Goal: Task Accomplishment & Management: Complete application form

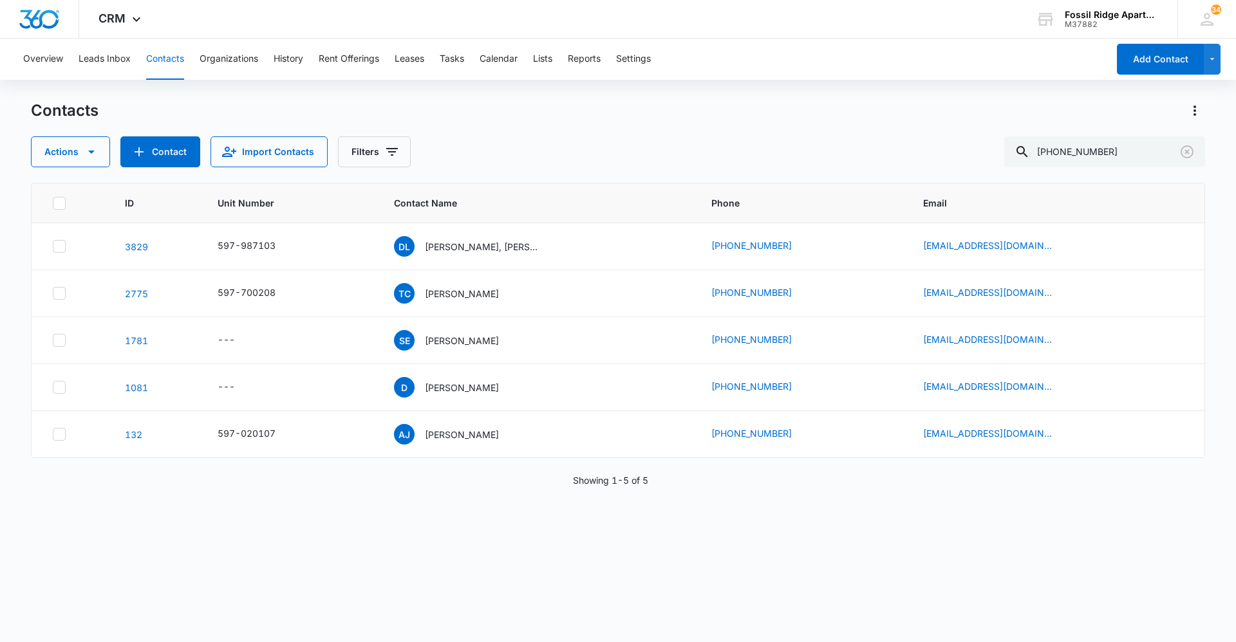
click at [183, 75] on button "Contacts" at bounding box center [165, 59] width 38 height 41
drag, startPoint x: 1035, startPoint y: 157, endPoint x: 540, endPoint y: 138, distance: 495.9
click at [540, 138] on div "Actions Contact Import Contacts Filters [PHONE_NUMBER]" at bounding box center [618, 151] width 1174 height 31
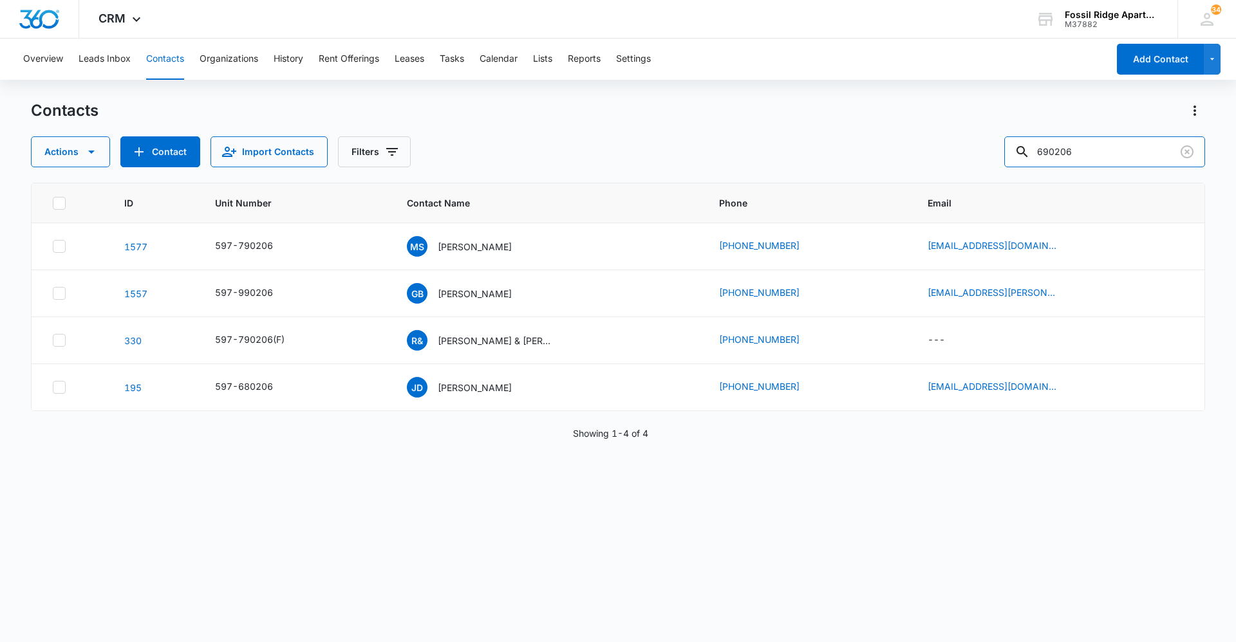
drag, startPoint x: 1122, startPoint y: 146, endPoint x: 570, endPoint y: 151, distance: 552.2
click at [578, 153] on div "Actions Contact Import Contacts Filters 690206" at bounding box center [618, 151] width 1174 height 31
type input "[PERSON_NAME]"
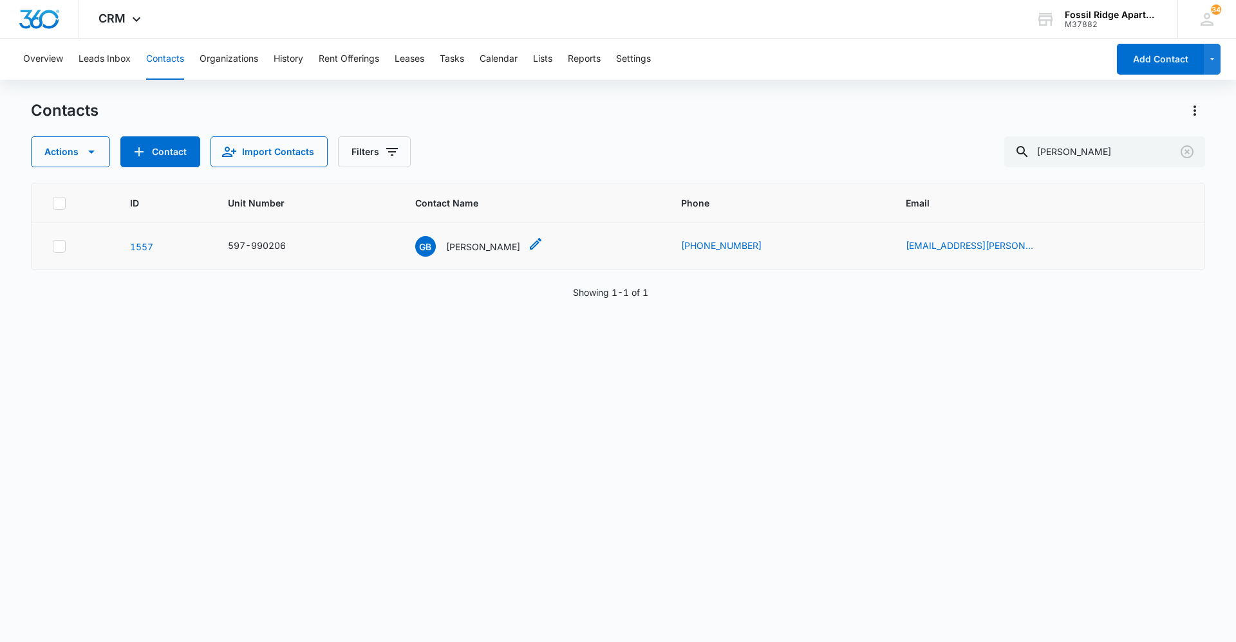
click at [479, 253] on p "[PERSON_NAME]" at bounding box center [483, 247] width 74 height 14
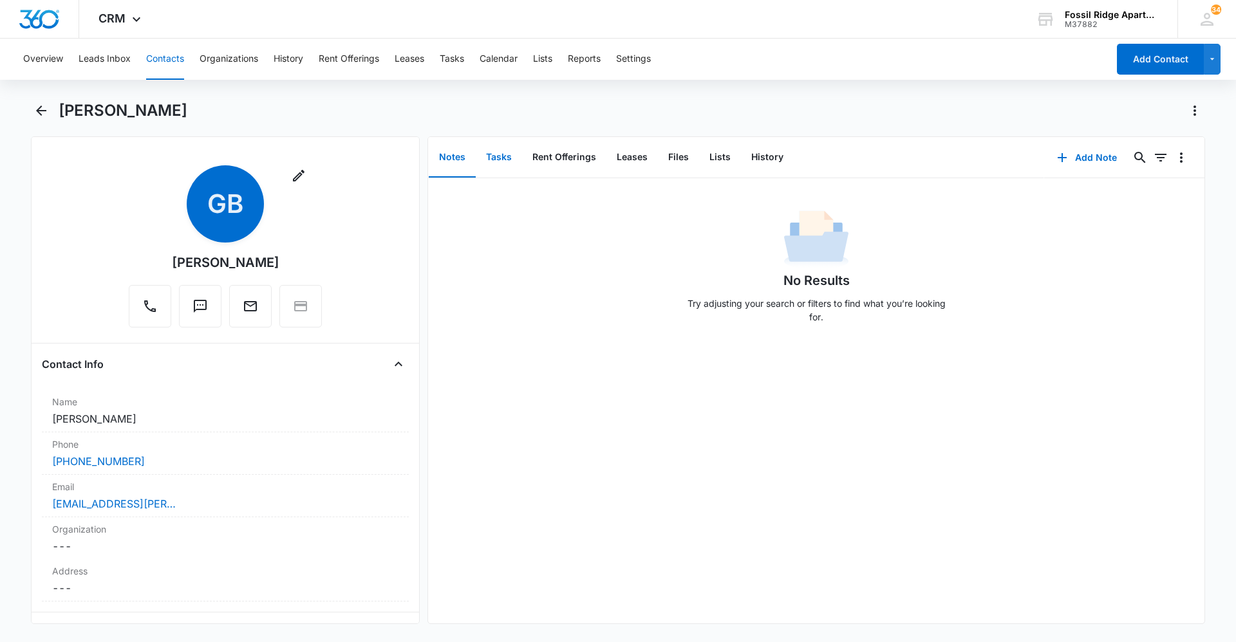
click at [501, 163] on button "Tasks" at bounding box center [499, 158] width 46 height 40
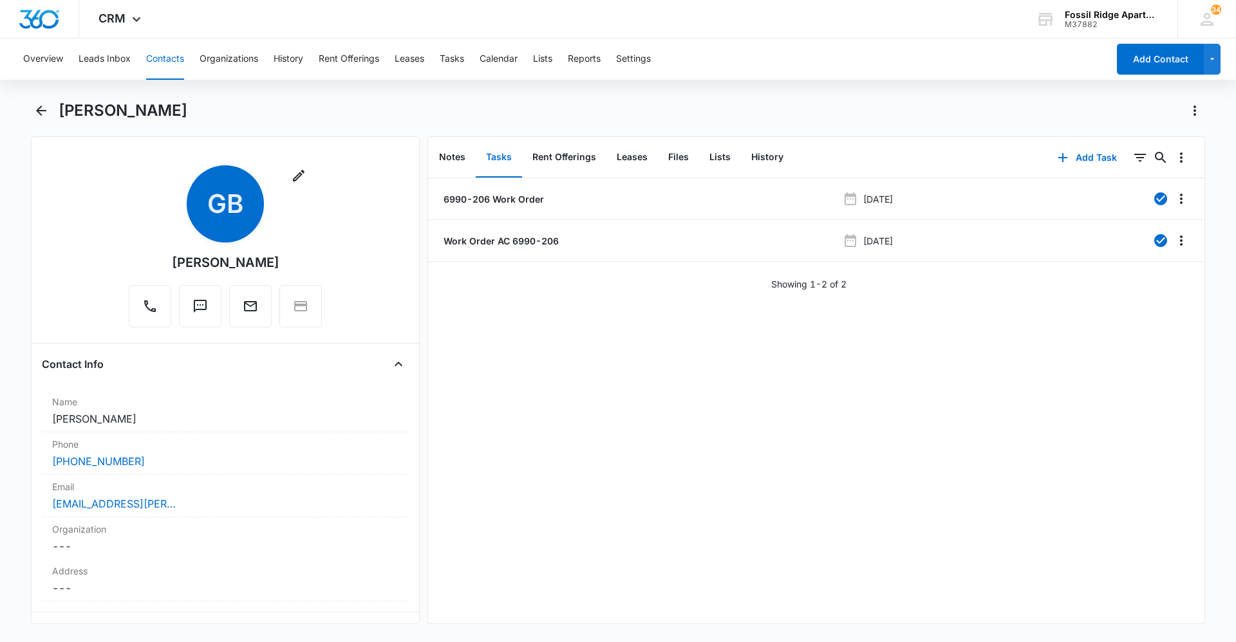
click at [172, 59] on button "Contacts" at bounding box center [165, 59] width 38 height 41
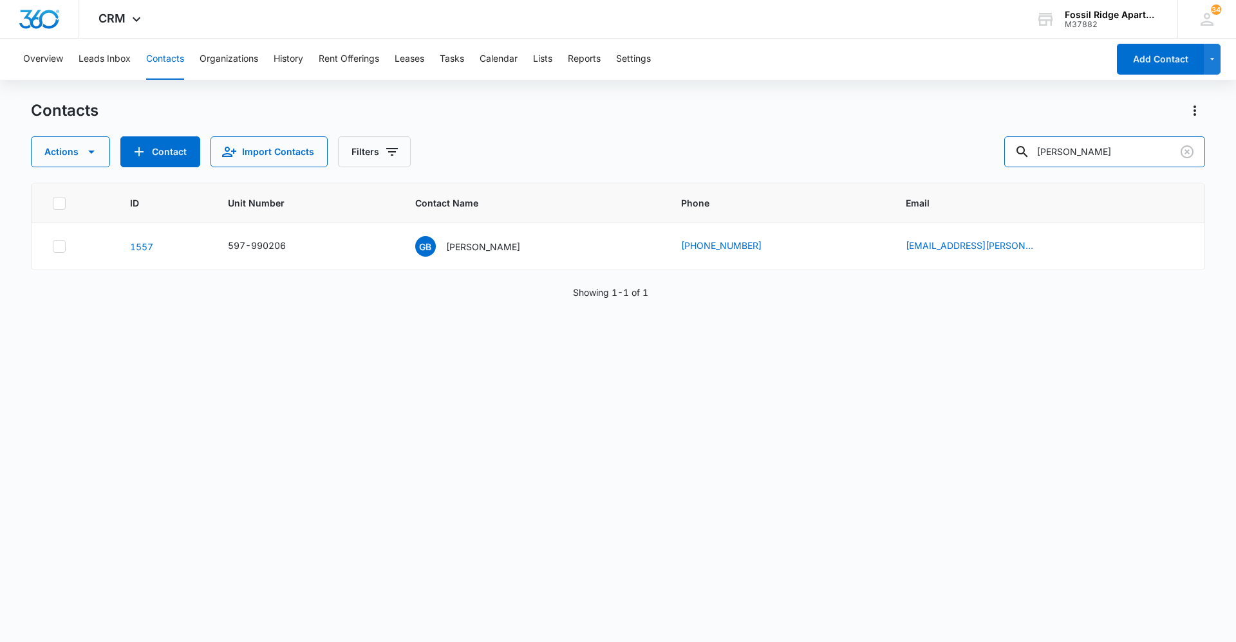
drag, startPoint x: 1119, startPoint y: 158, endPoint x: 492, endPoint y: 81, distance: 631.5
click at [492, 81] on div "Overview Leads Inbox Contacts Organizations History Rent Offerings Leases Tasks…" at bounding box center [618, 340] width 1236 height 602
type input "940202"
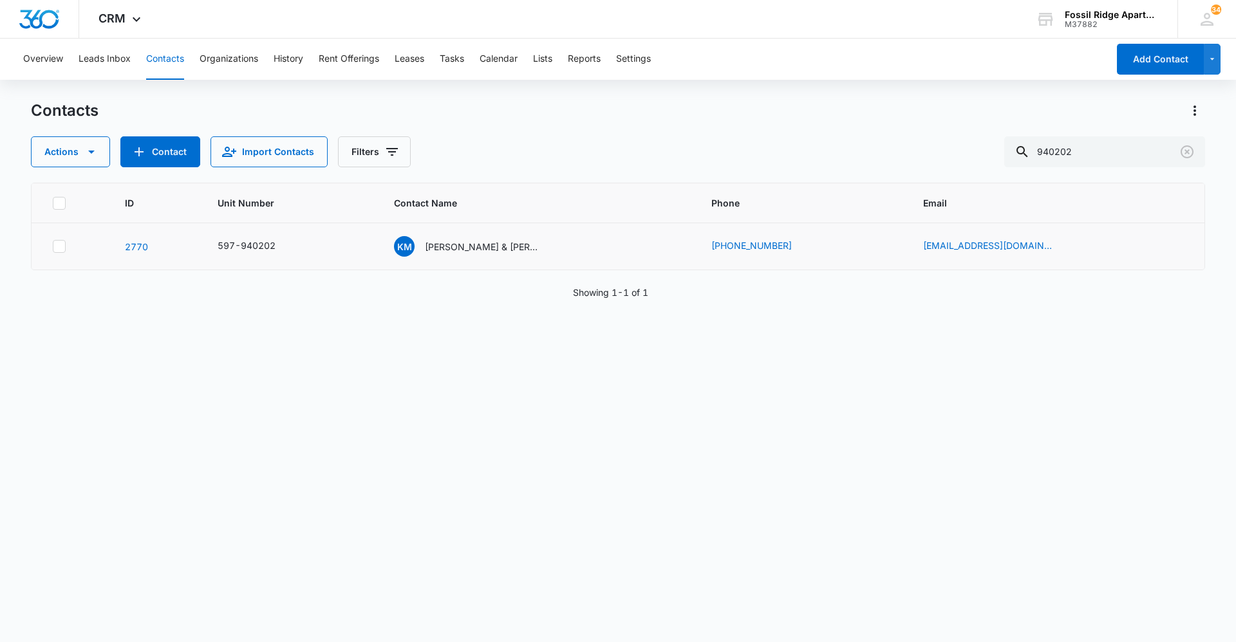
click at [473, 230] on td "KM [PERSON_NAME] & [PERSON_NAME]" at bounding box center [536, 246] width 317 height 47
click at [466, 236] on div "KM [PERSON_NAME] & [PERSON_NAME]" at bounding box center [467, 246] width 147 height 21
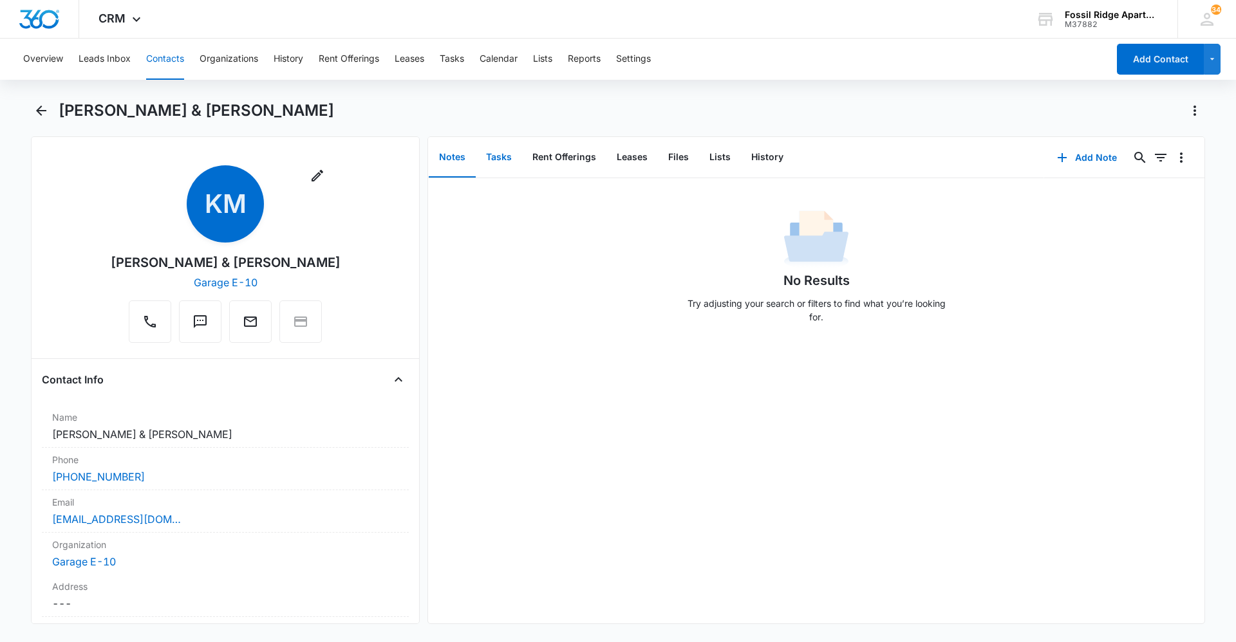
click at [507, 164] on button "Tasks" at bounding box center [499, 158] width 46 height 40
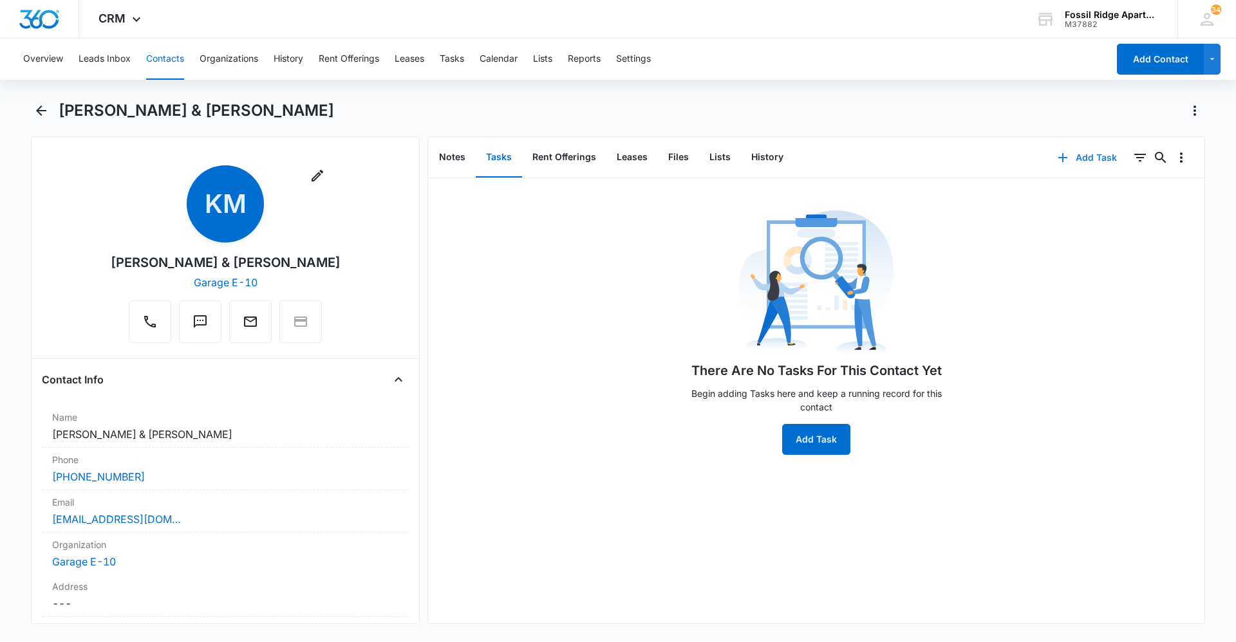
click at [1088, 157] on button "Add Task" at bounding box center [1087, 157] width 85 height 31
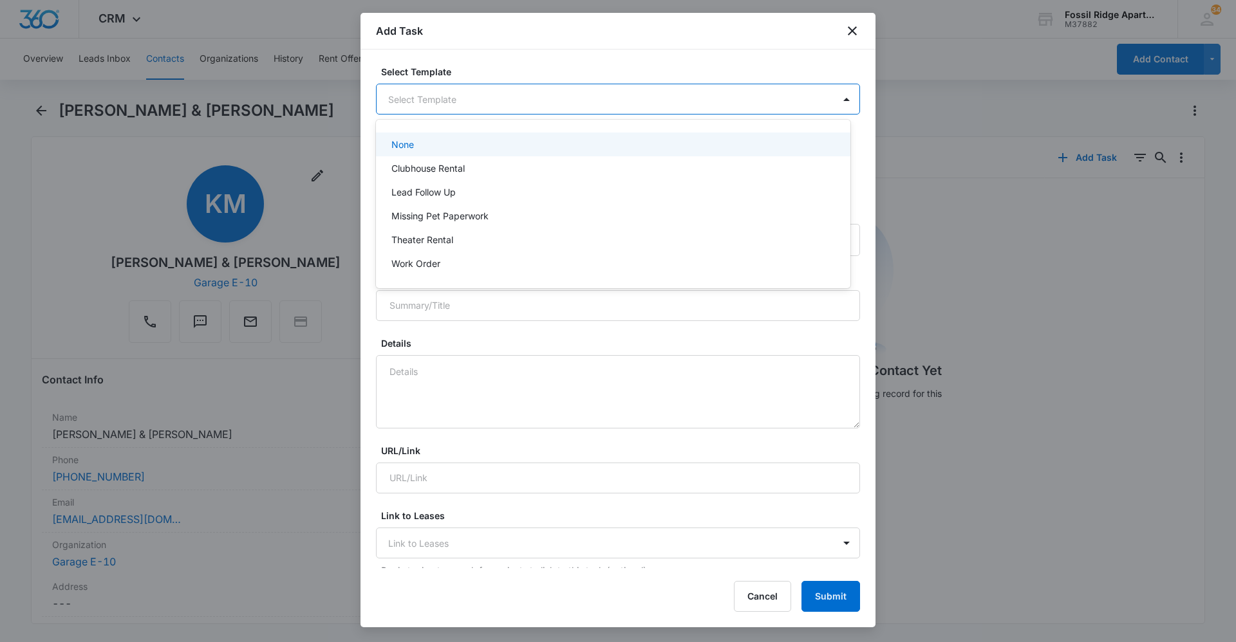
click at [582, 104] on body "CRM Apps Reputation Websites Forms CRM Email Social Content Ads Intelligence Fi…" at bounding box center [618, 321] width 1236 height 642
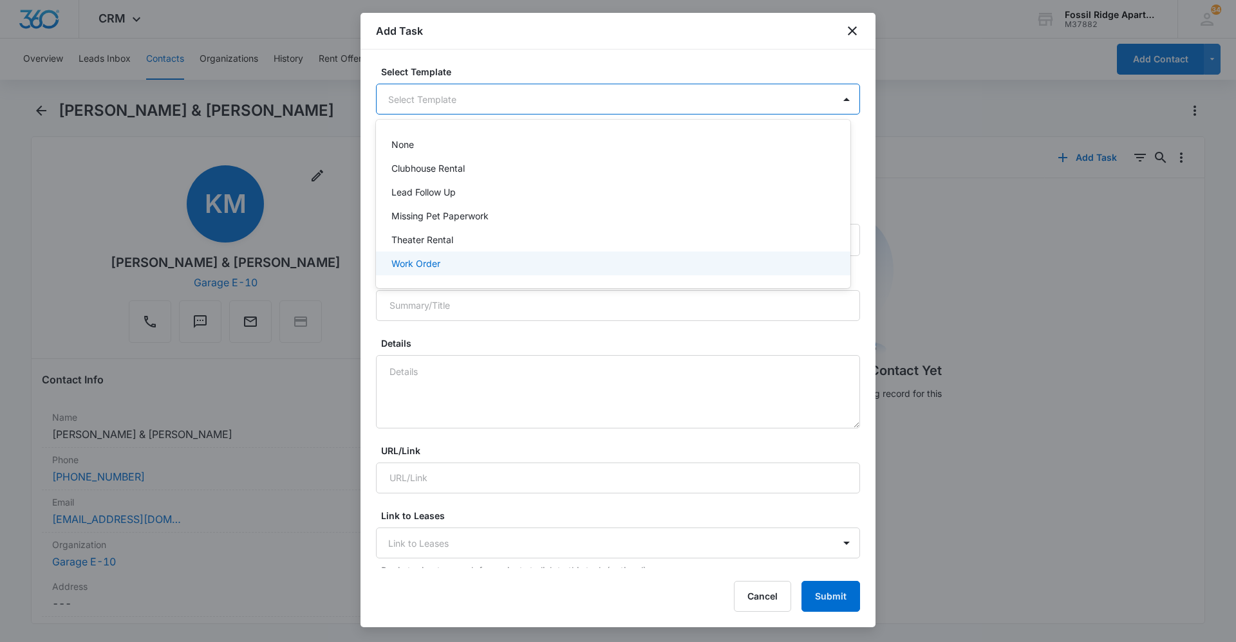
click at [444, 274] on div "Work Order" at bounding box center [613, 264] width 474 height 24
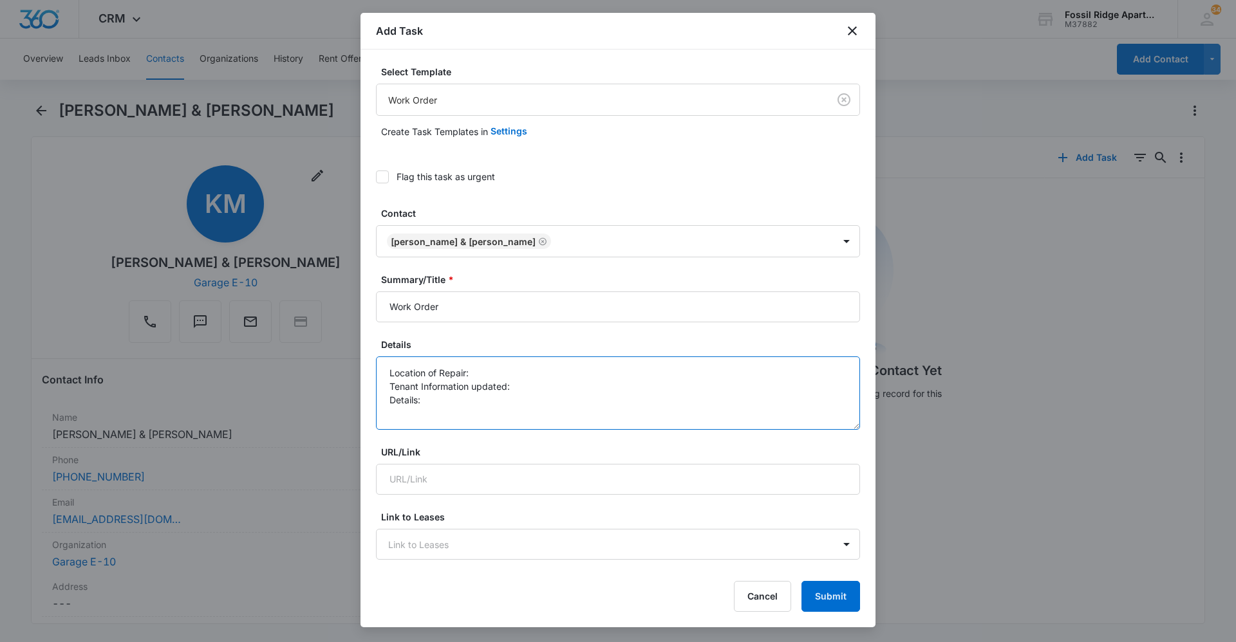
click at [477, 370] on textarea "Location of Repair: Tenant Information updated: Details:" at bounding box center [618, 393] width 484 height 73
click at [424, 399] on textarea "Location of Repair: Tenant Information updated: Details:" at bounding box center [618, 393] width 484 height 73
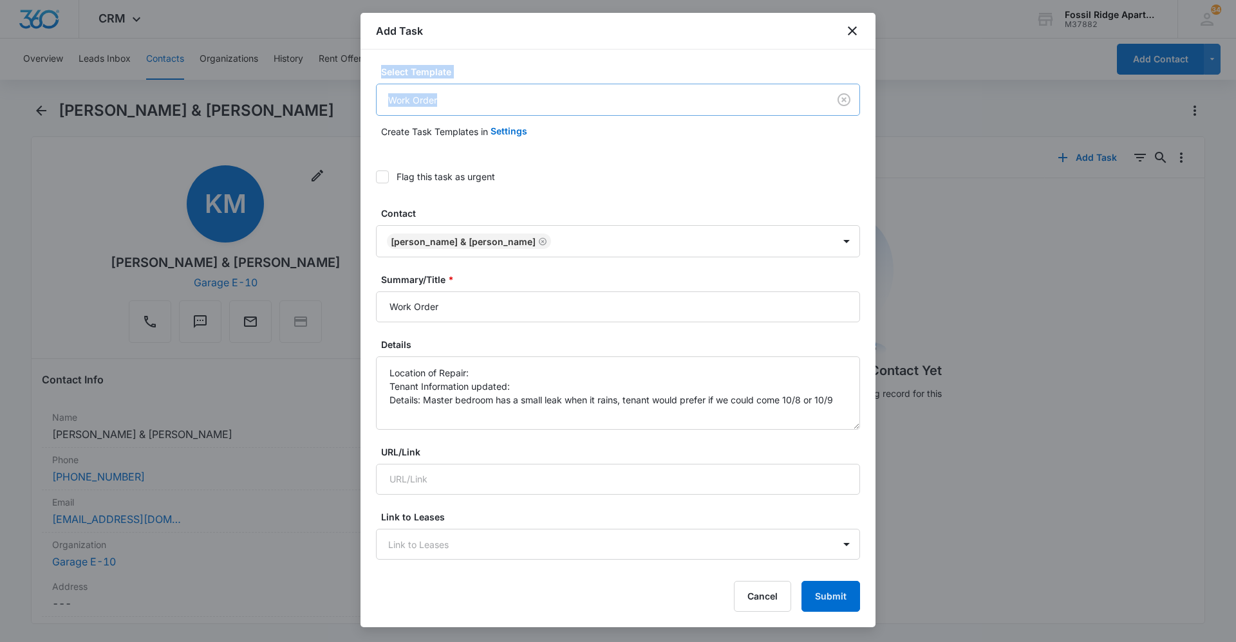
drag, startPoint x: 532, startPoint y: 38, endPoint x: 620, endPoint y: 93, distance: 104.3
click at [620, 93] on div "Add Task Select Template Work Order Create Task Templates in Settings Flag this…" at bounding box center [617, 320] width 515 height 615
click at [597, 147] on form "Select Template Work Order Create Task Templates in Settings Flag this task as …" at bounding box center [618, 652] width 484 height 1175
click at [414, 413] on textarea "Location of Repair: Tenant Information updated: Details: Master bedroom has a s…" at bounding box center [618, 393] width 484 height 73
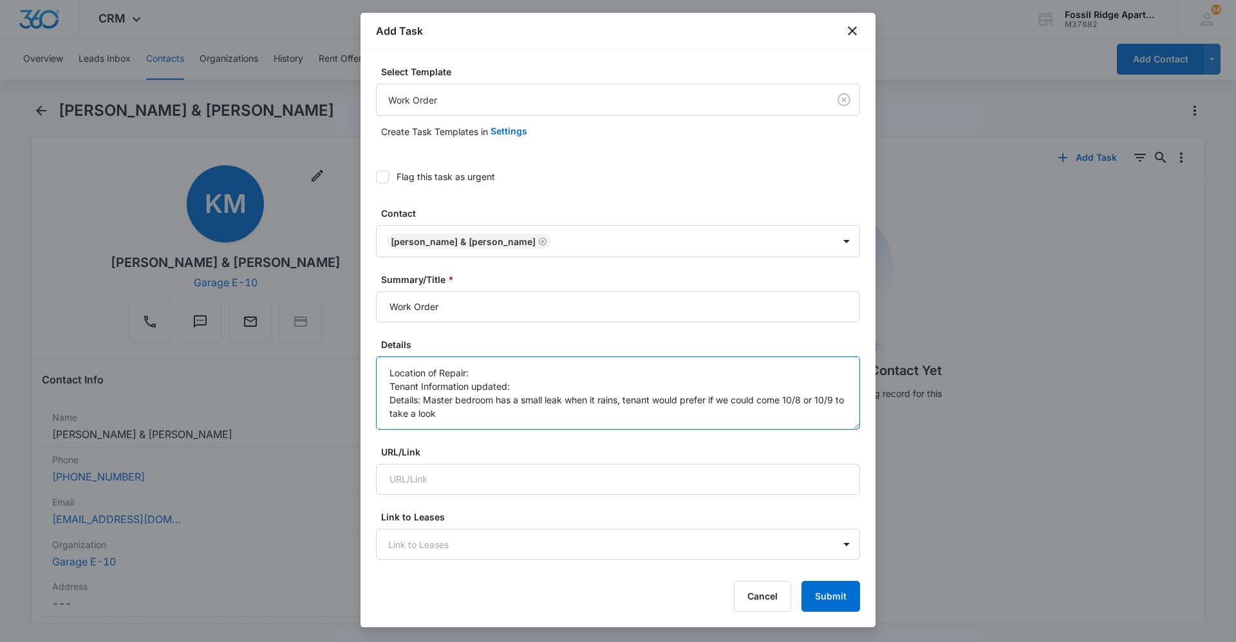
type textarea "Location of Repair: Tenant Information updated: Details: Master bedroom has a s…"
drag, startPoint x: 542, startPoint y: 35, endPoint x: 949, endPoint y: 249, distance: 460.0
click at [949, 249] on body "CRM Apps Reputation Websites Forms CRM Email Social Content Ads Intelligence Fi…" at bounding box center [618, 321] width 1236 height 642
click at [714, 179] on label "Flag this task as urgent" at bounding box center [618, 177] width 484 height 14
click at [376, 177] on input "Flag this task as urgent" at bounding box center [376, 177] width 0 height 0
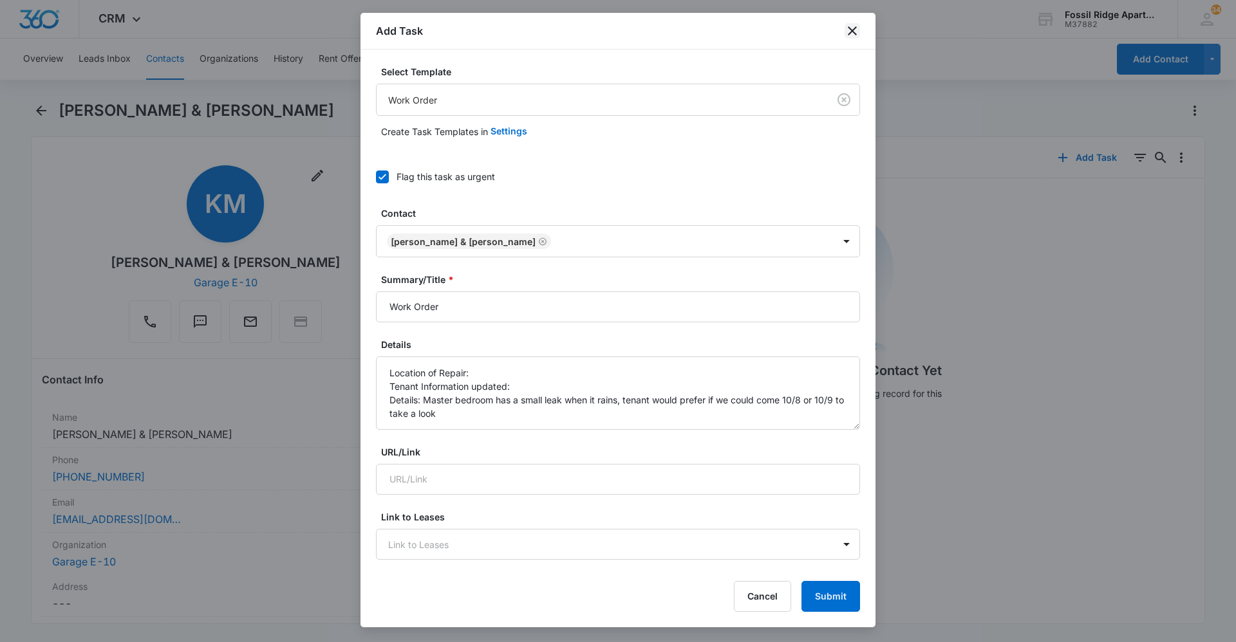
click at [851, 34] on icon "close" at bounding box center [851, 30] width 15 height 15
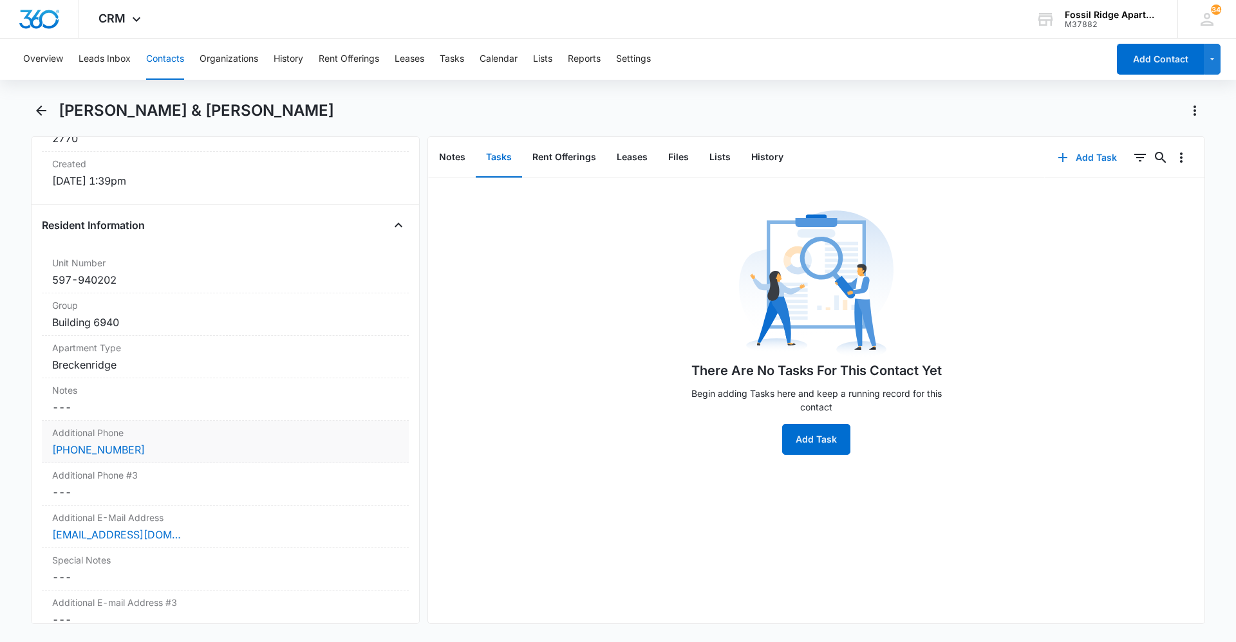
scroll to position [901, 0]
click at [1081, 157] on button "Add Task" at bounding box center [1087, 157] width 85 height 31
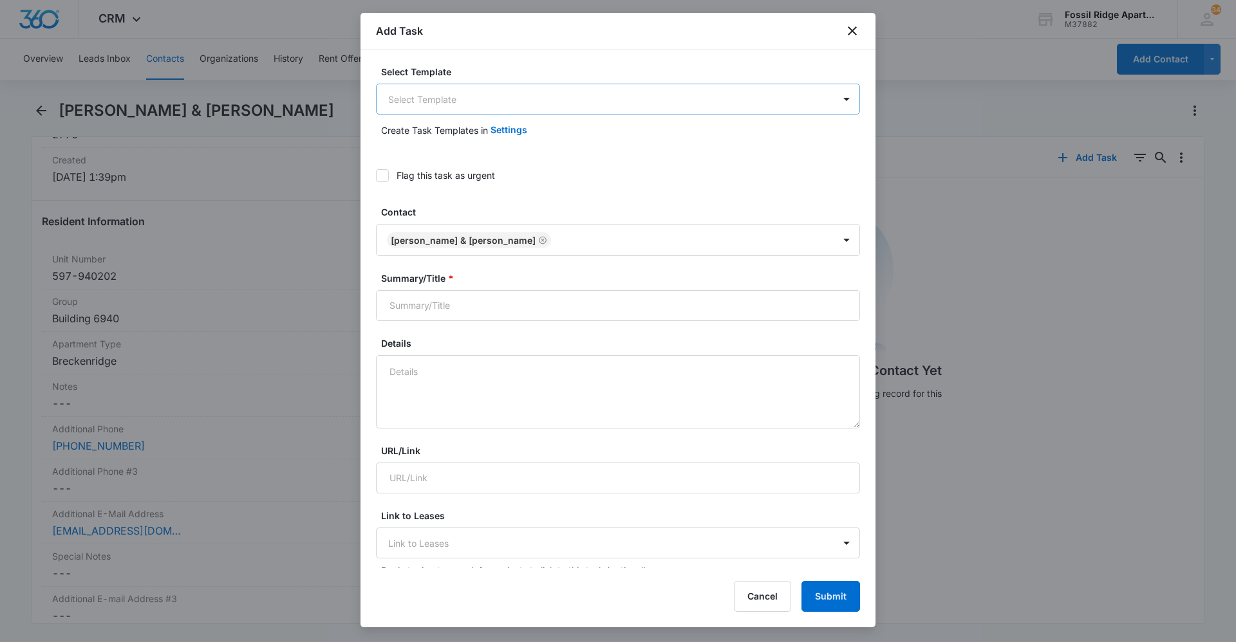
click at [474, 87] on body "CRM Apps Reputation Websites Forms CRM Email Social Content Ads Intelligence Fi…" at bounding box center [618, 321] width 1236 height 642
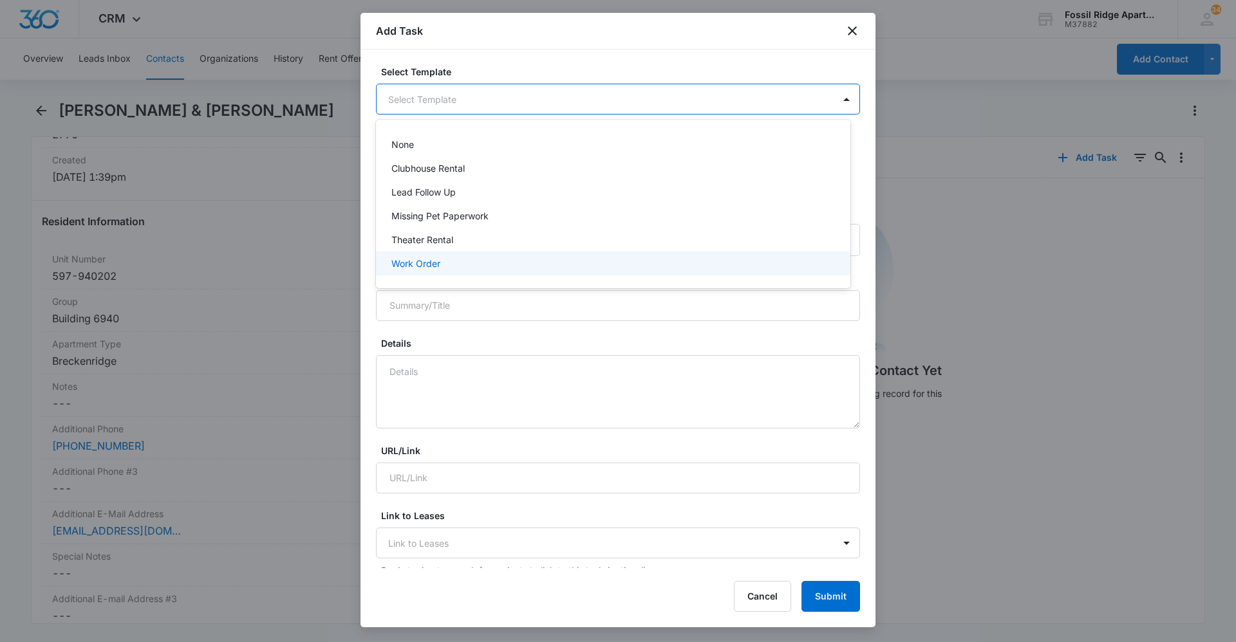
click at [445, 264] on div "Work Order" at bounding box center [611, 264] width 441 height 14
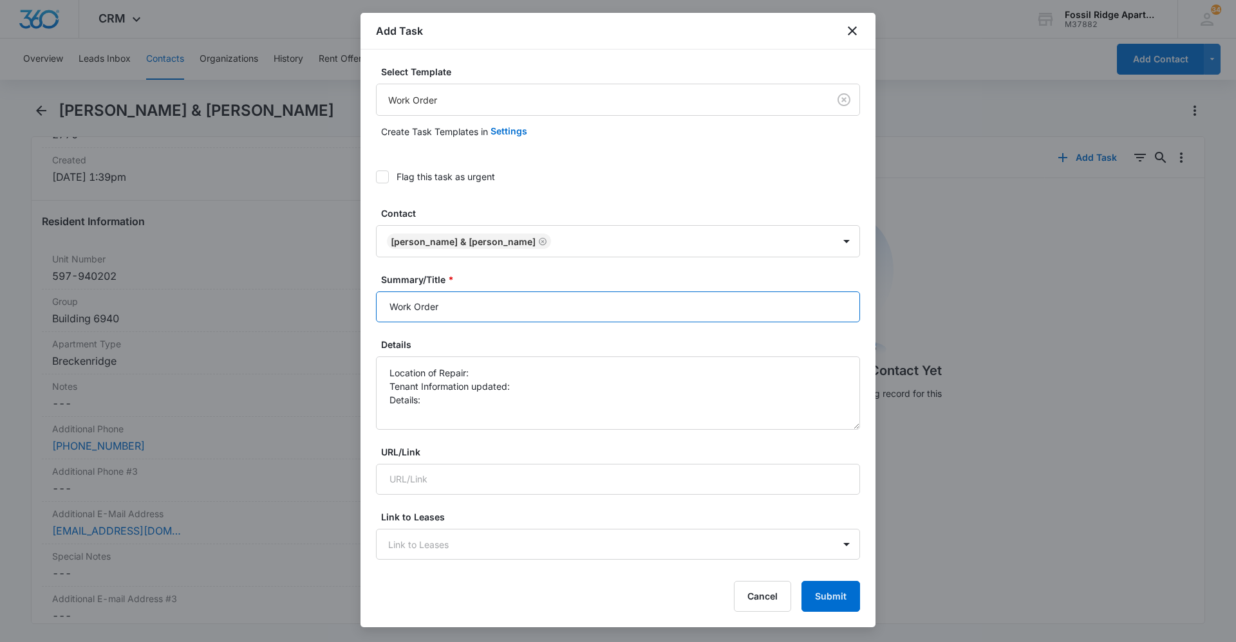
click at [387, 303] on input "Work Order" at bounding box center [618, 307] width 484 height 31
type input "(6940-202) Work Order"
click at [472, 375] on textarea "Location of Repair: Tenant Information updated: Details:" at bounding box center [618, 393] width 484 height 73
click at [532, 387] on textarea "Location of Repair: Master Bedroom Tenant Information updated: Details:" at bounding box center [618, 393] width 484 height 73
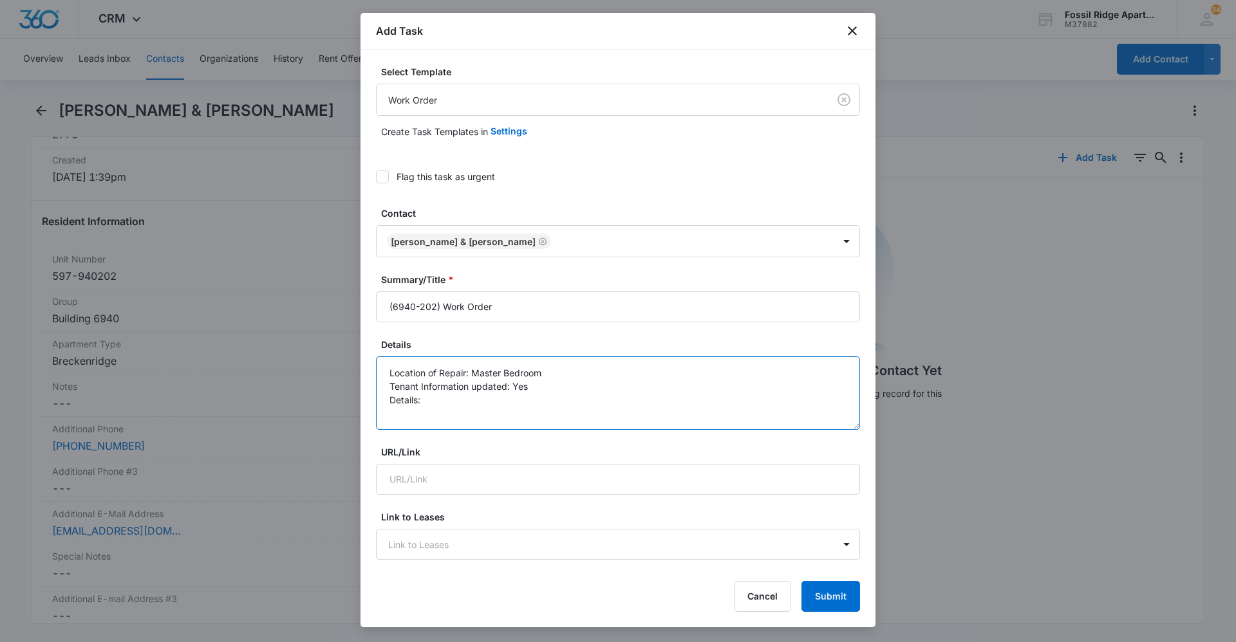
click at [461, 402] on textarea "Location of Repair: Master Bedroom Tenant Information updated: Yes Details:" at bounding box center [618, 393] width 484 height 73
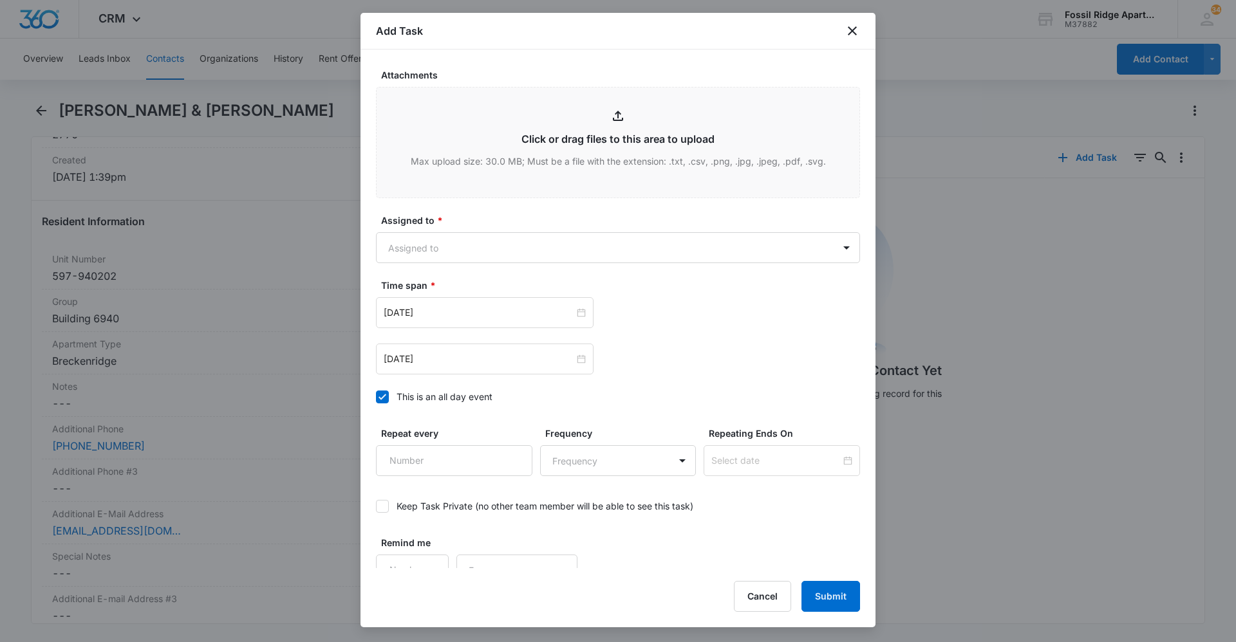
scroll to position [671, 0]
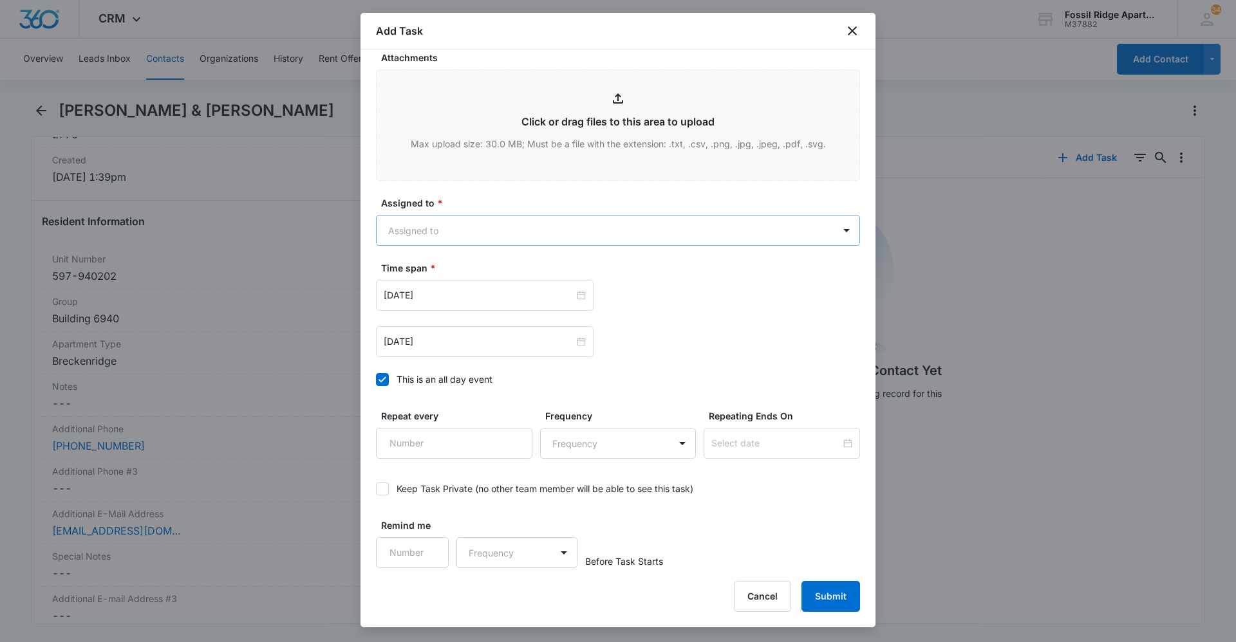
type textarea "Location of Repair: Master Bedroom Tenant Information updated: Yes Details: Mas…"
click at [550, 231] on body "CRM Apps Reputation Websites Forms CRM Email Social Content Ads Intelligence Fi…" at bounding box center [618, 321] width 1236 height 642
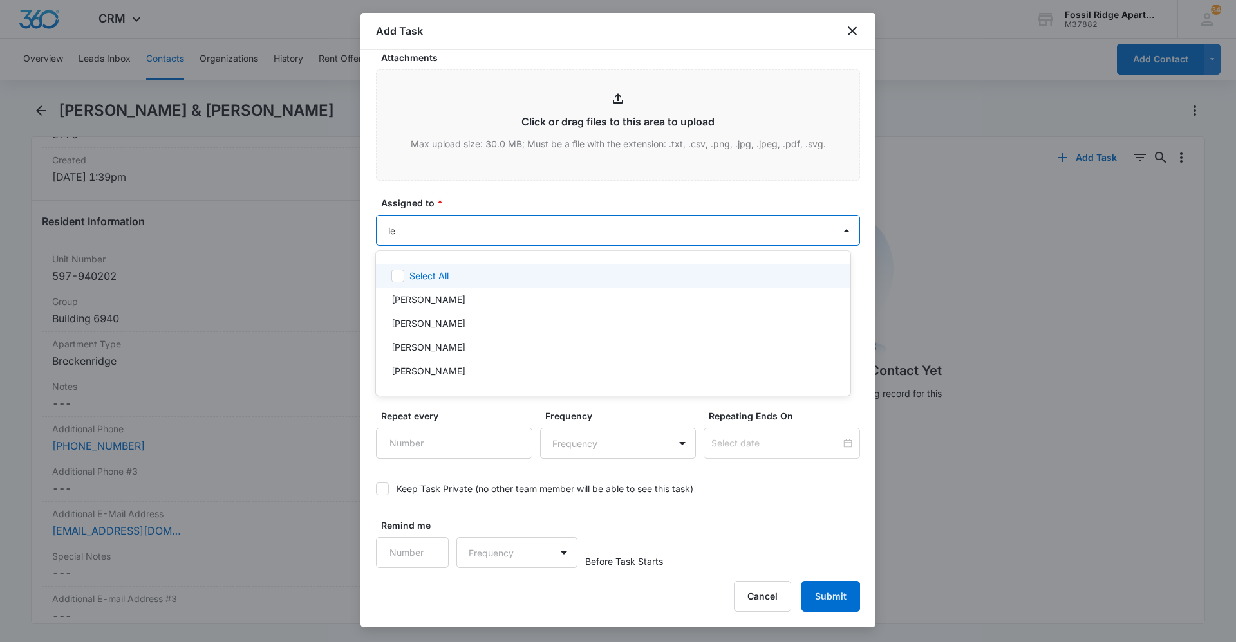
type input "[PERSON_NAME]"
click at [521, 277] on div "[PERSON_NAME]" at bounding box center [611, 276] width 441 height 14
click at [494, 191] on div at bounding box center [618, 321] width 1236 height 642
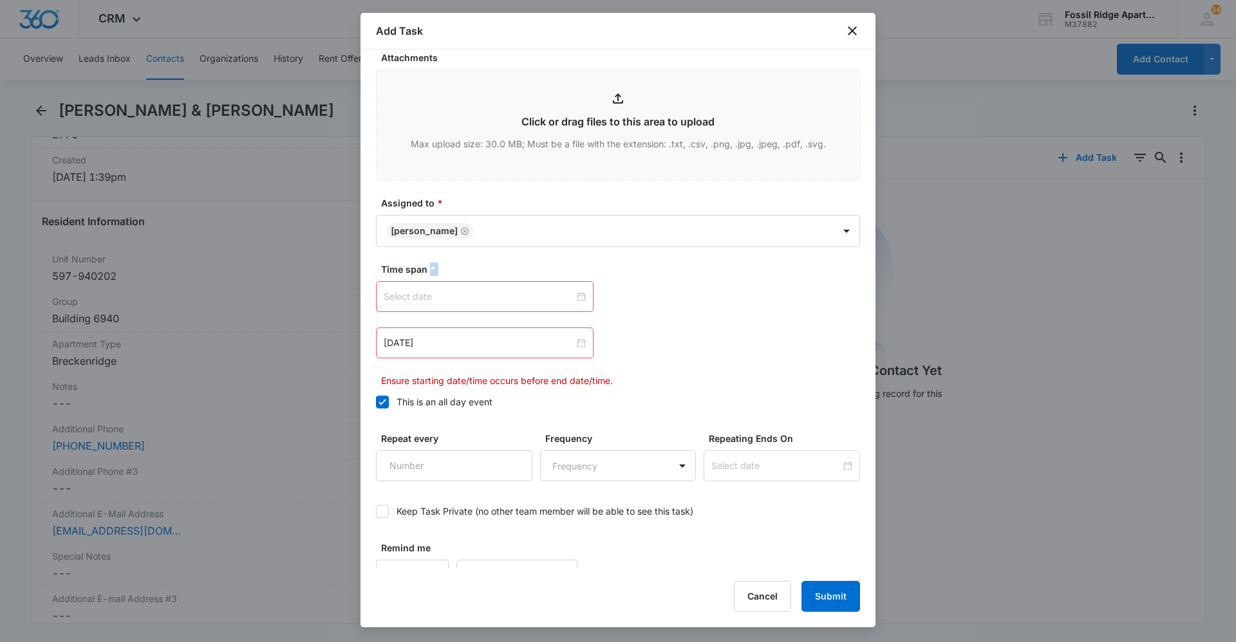
click at [572, 297] on div at bounding box center [485, 297] width 202 height 14
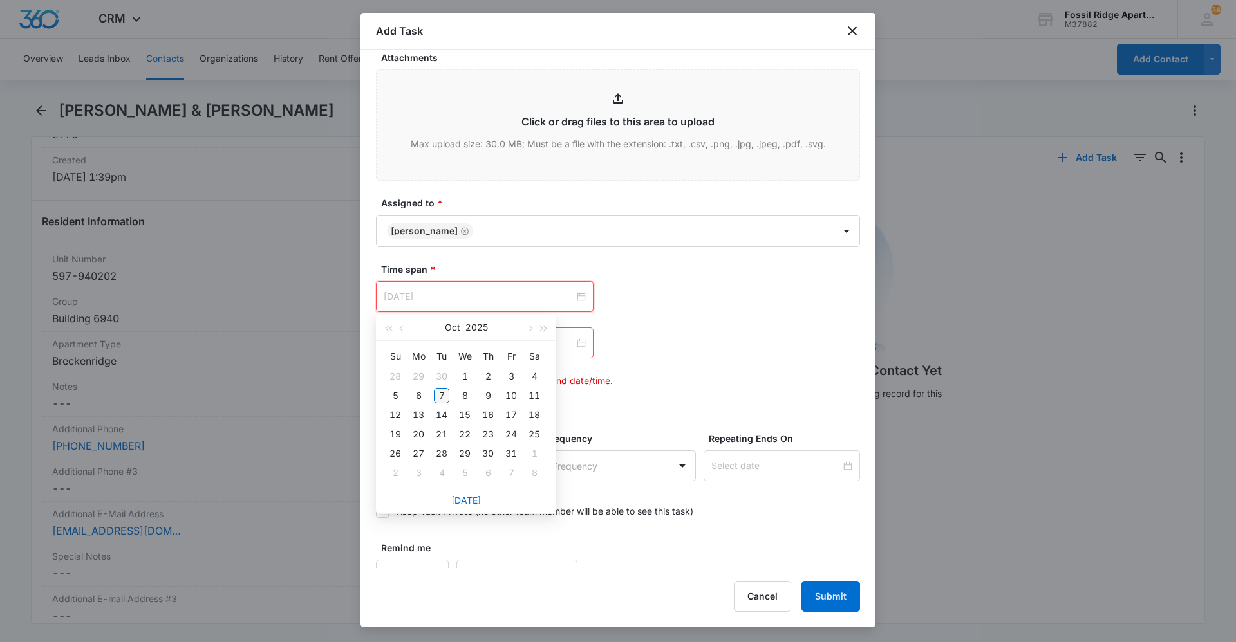
type input "[DATE]"
click at [438, 391] on div "7" at bounding box center [441, 395] width 15 height 15
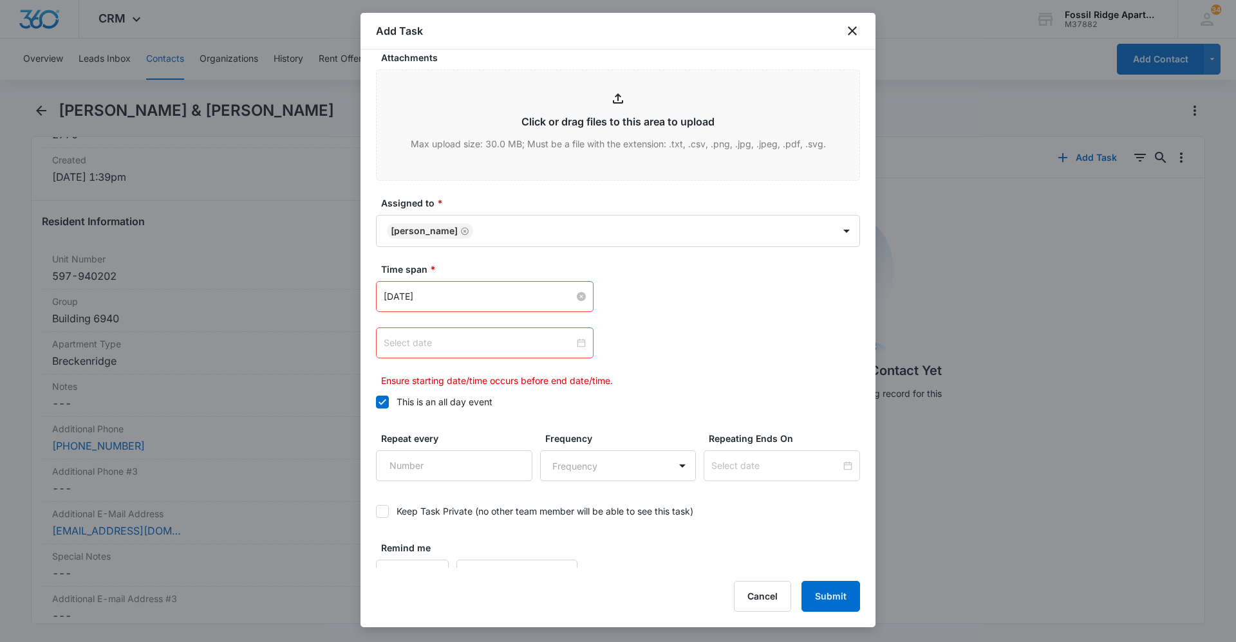
click at [577, 343] on div at bounding box center [485, 343] width 202 height 14
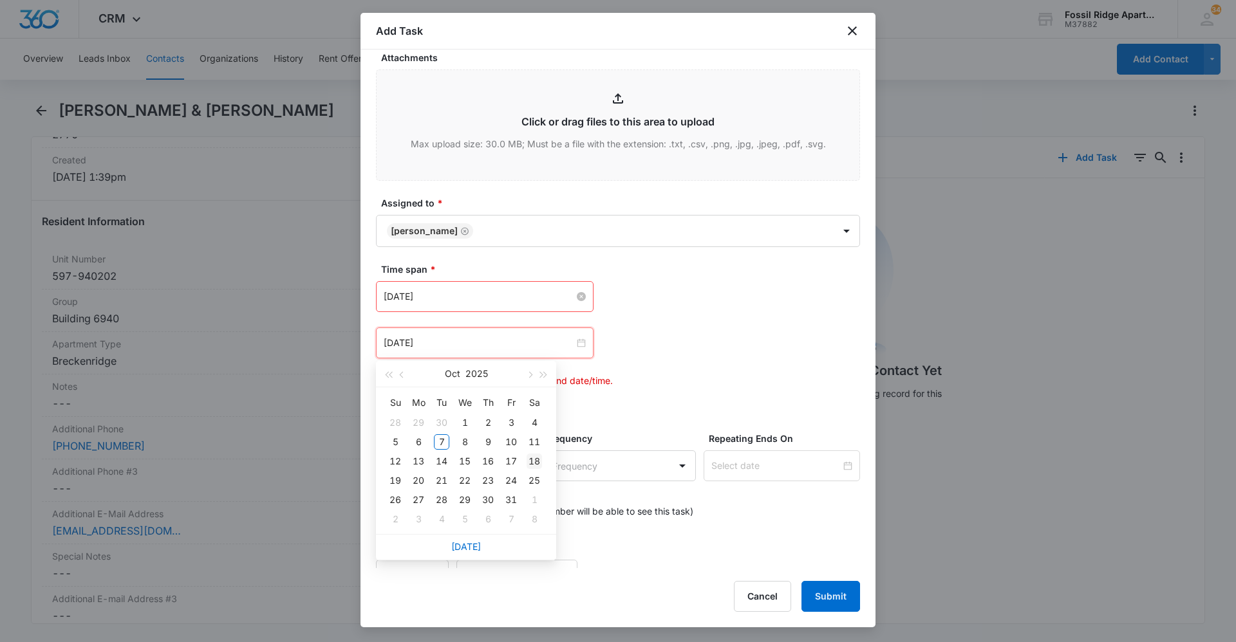
type input "[DATE]"
click at [514, 443] on div "10" at bounding box center [510, 441] width 15 height 15
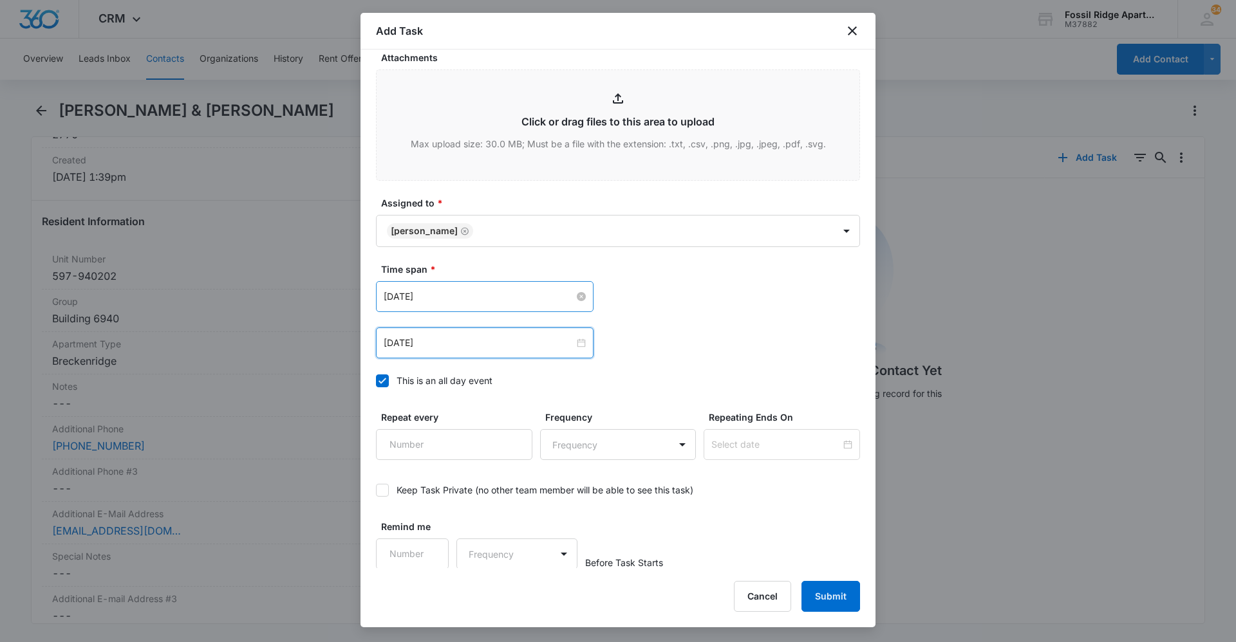
click at [642, 371] on div "Time span * [DATE] [DATE] Su Mo Tu We Th Fr Sa 28 29 30 1 2 3 4 5 6 7 8 9 10 11…" at bounding box center [618, 329] width 484 height 133
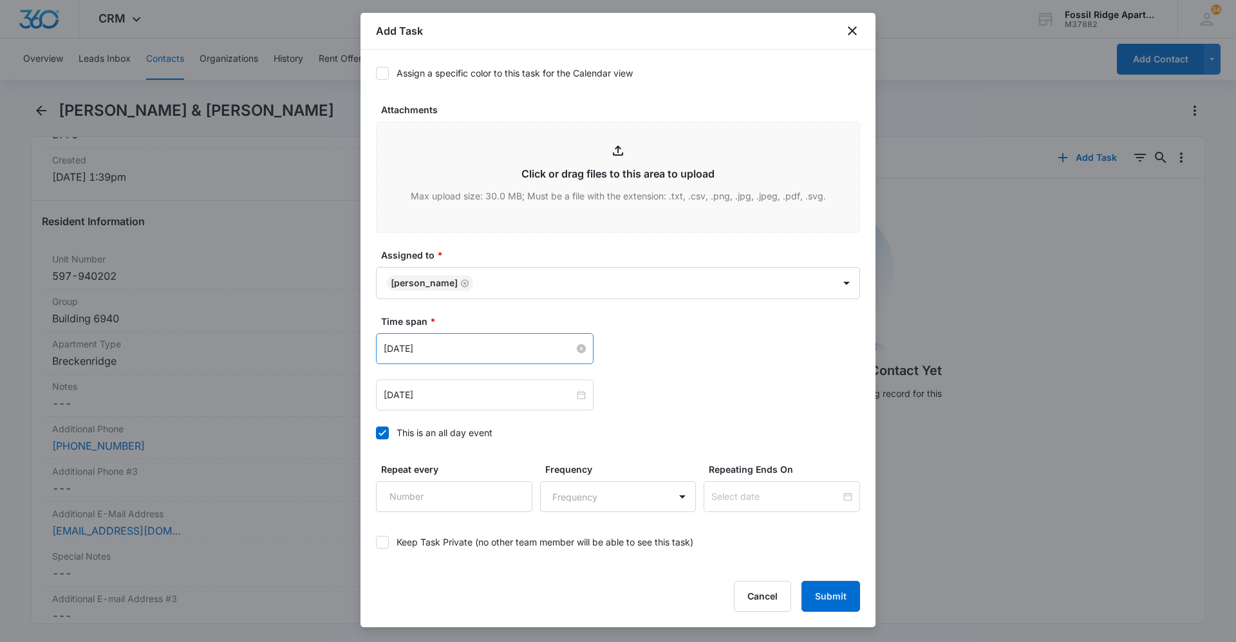
scroll to position [673, 0]
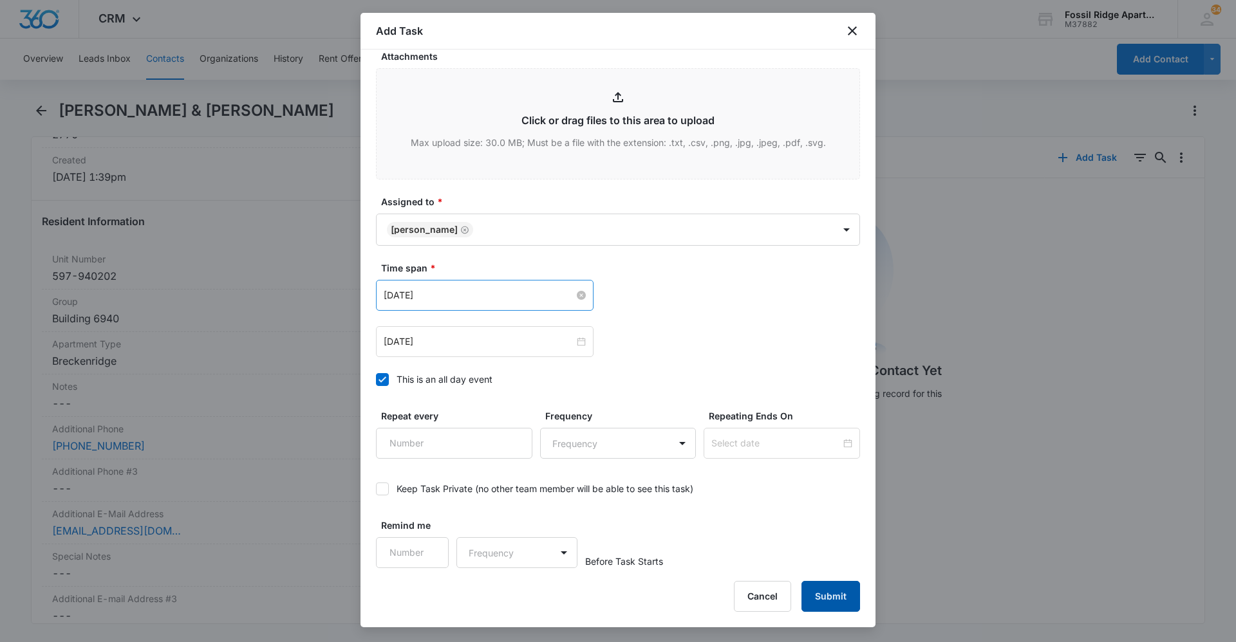
click at [844, 595] on button "Submit" at bounding box center [830, 596] width 59 height 31
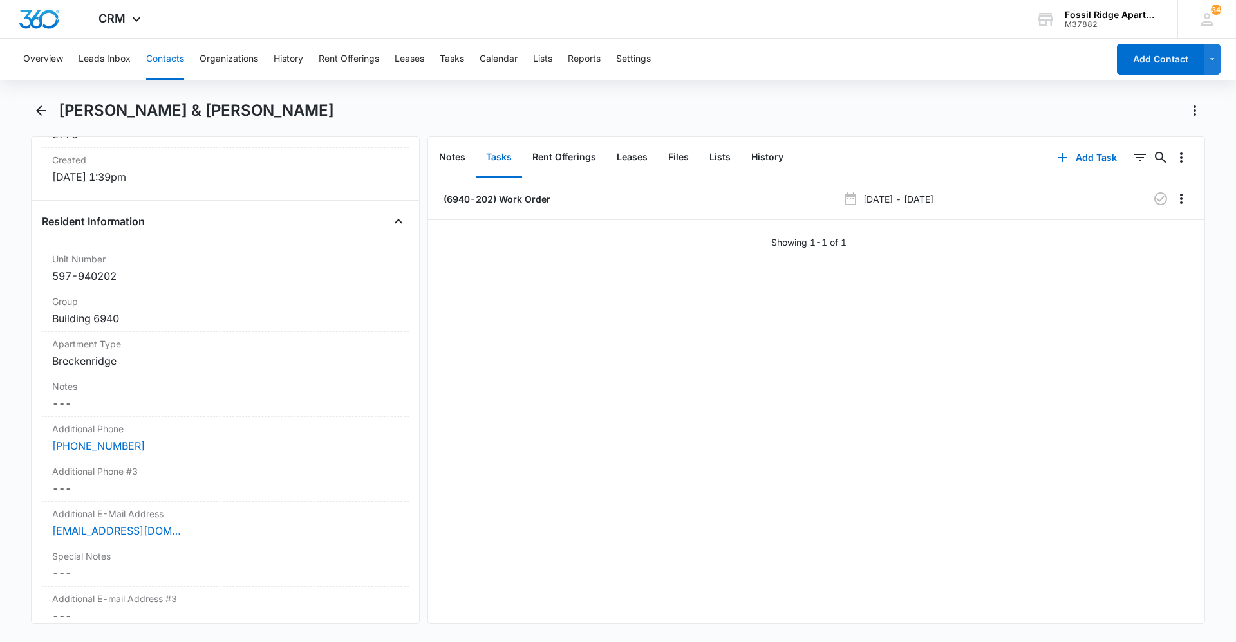
click at [162, 50] on button "Contacts" at bounding box center [165, 59] width 38 height 41
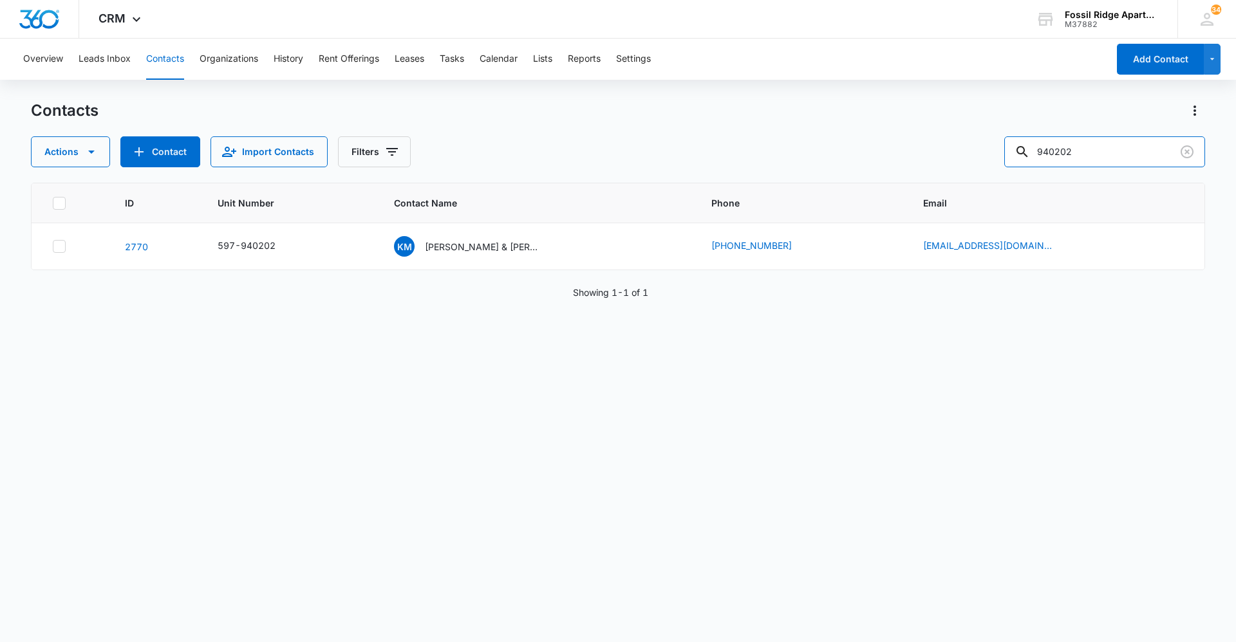
drag, startPoint x: 1096, startPoint y: 152, endPoint x: 639, endPoint y: 155, distance: 456.9
click at [639, 155] on div "Actions Contact Import Contacts Filters 940202" at bounding box center [618, 151] width 1174 height 31
type input "000202"
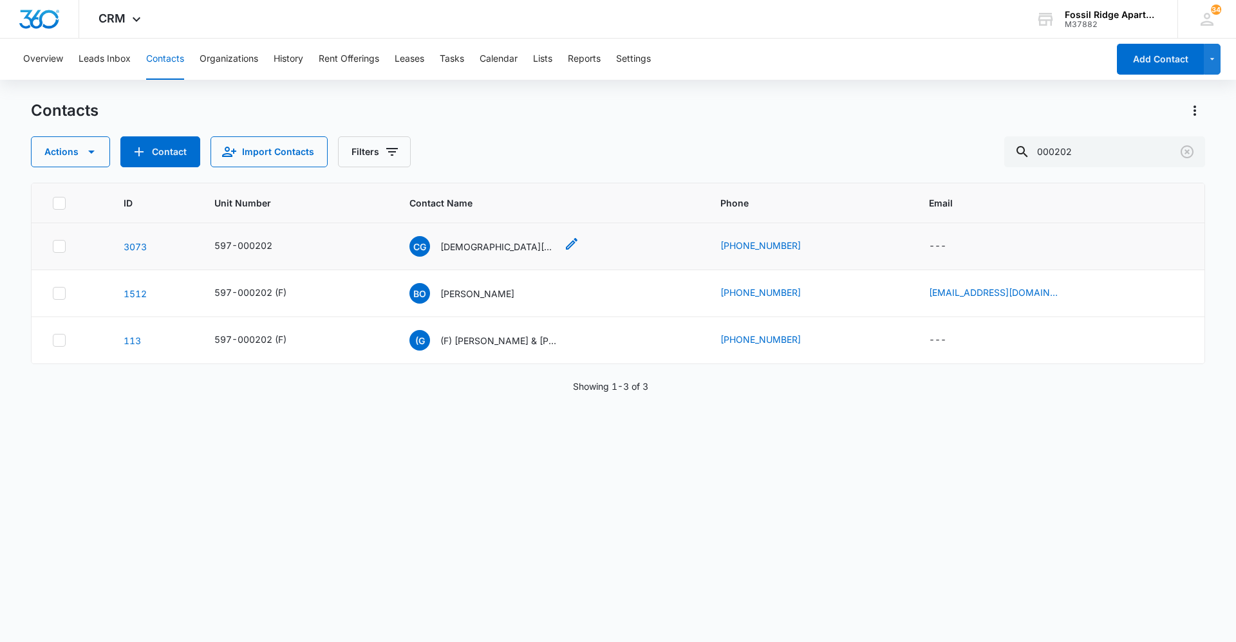
click at [505, 246] on p "[DEMOGRAPHIC_DATA][PERSON_NAME] [PERSON_NAME]" at bounding box center [498, 247] width 116 height 14
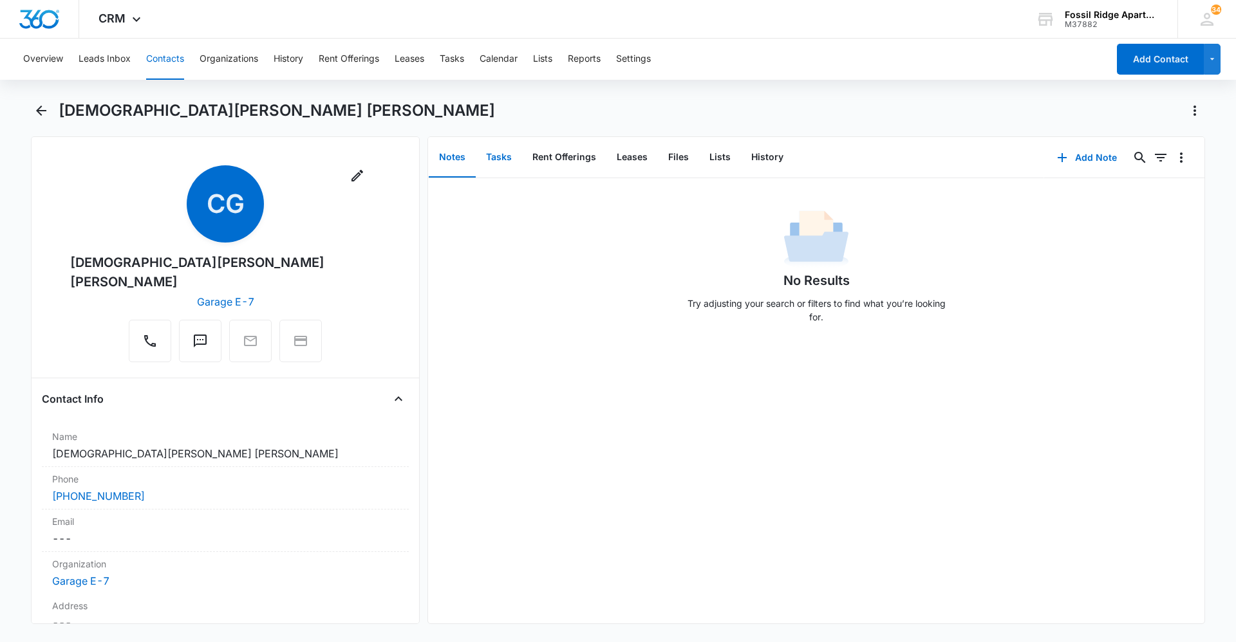
click at [497, 154] on button "Tasks" at bounding box center [499, 158] width 46 height 40
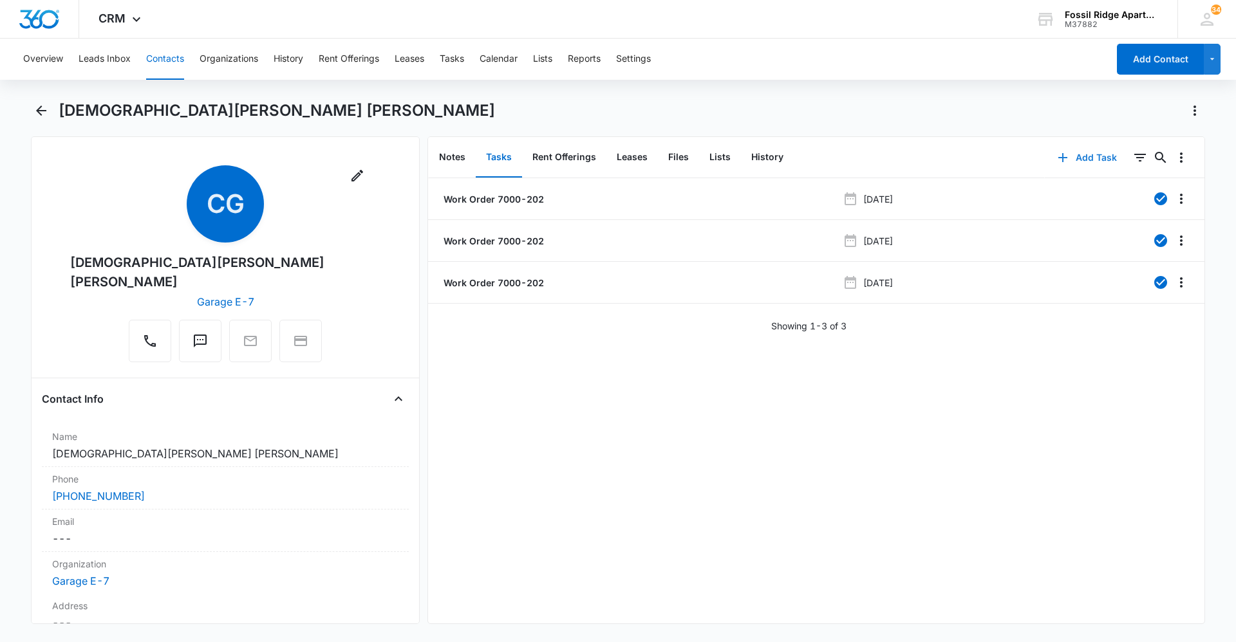
click at [1074, 161] on button "Add Task" at bounding box center [1087, 157] width 85 height 31
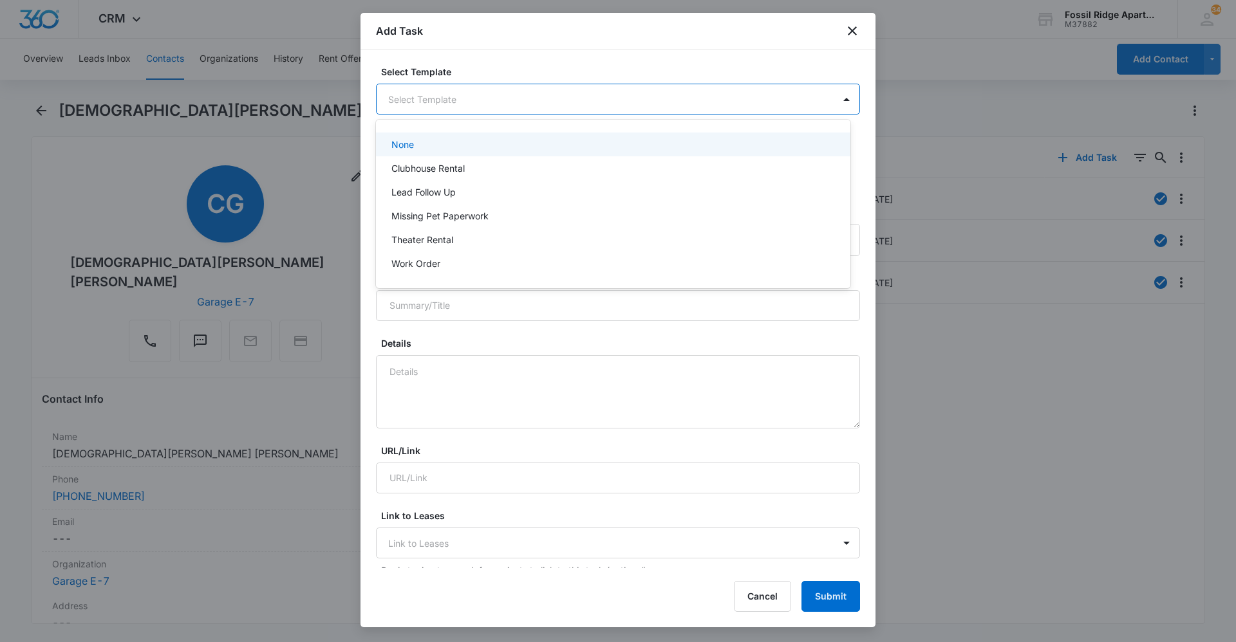
click at [469, 98] on body "CRM Apps Reputation Websites Forms CRM Email Social Content Ads Intelligence Fi…" at bounding box center [618, 321] width 1236 height 642
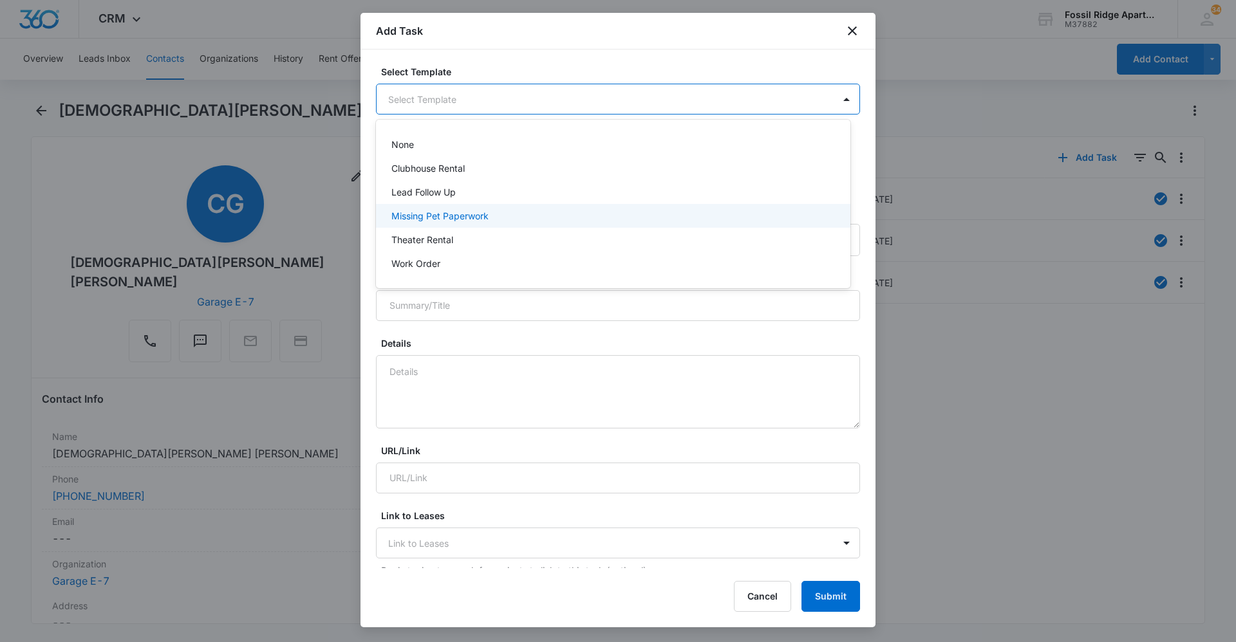
click at [858, 27] on div at bounding box center [618, 321] width 1236 height 642
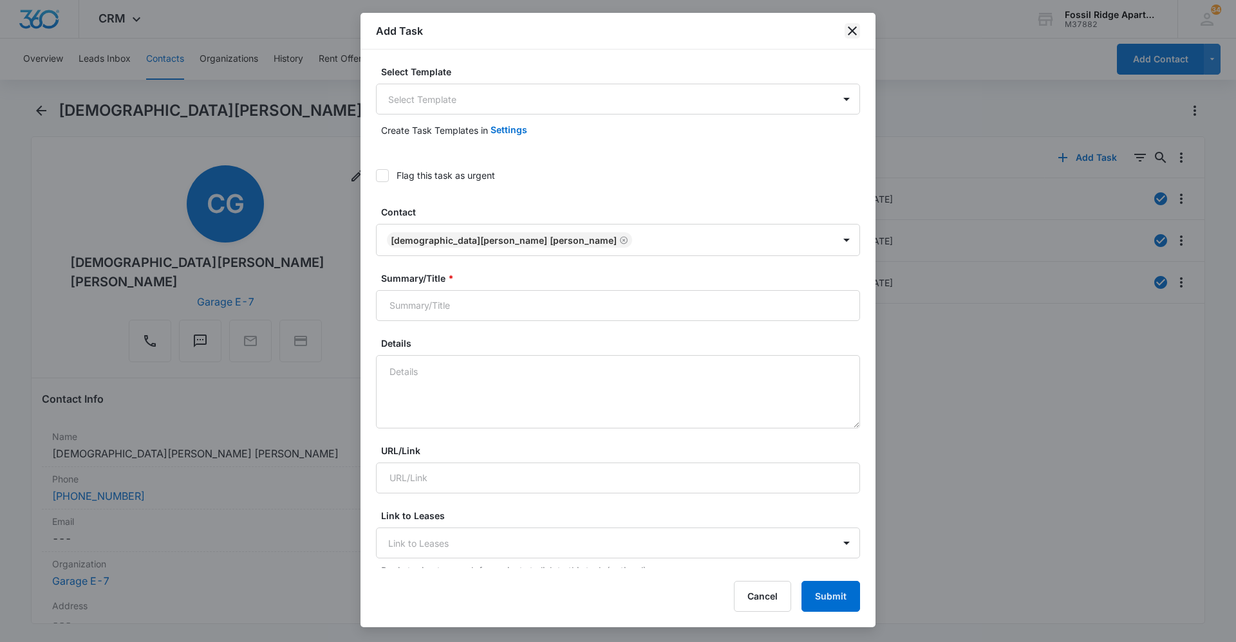
click at [858, 28] on icon "close" at bounding box center [851, 30] width 15 height 15
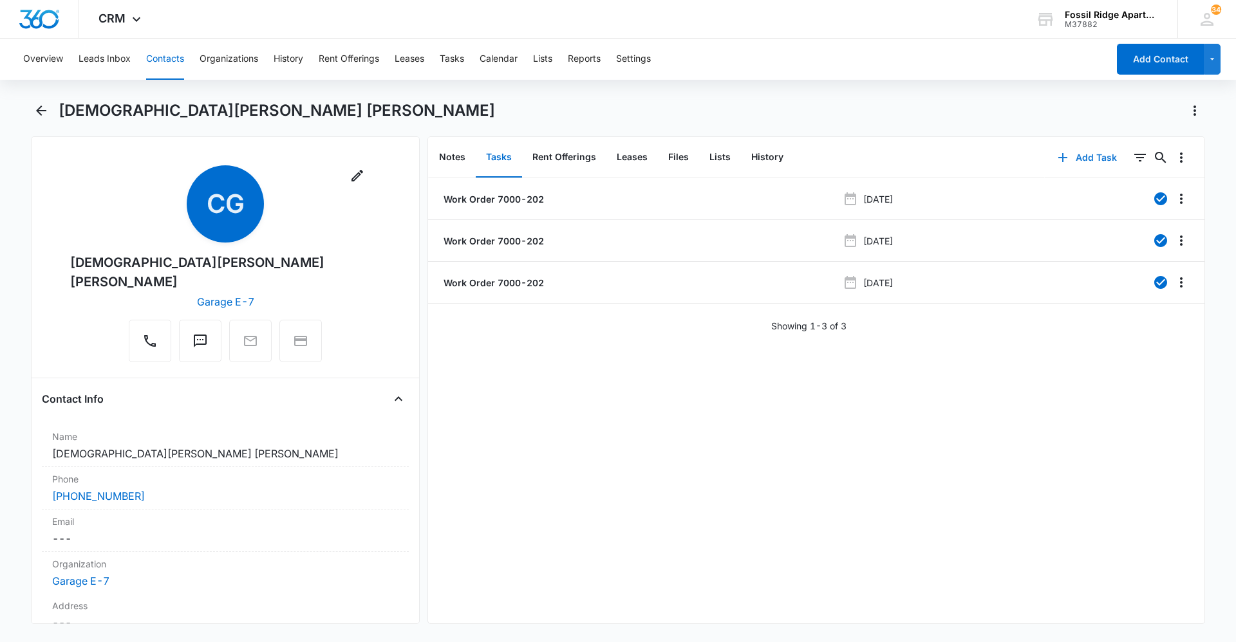
click at [1084, 160] on button "Add Task" at bounding box center [1087, 157] width 85 height 31
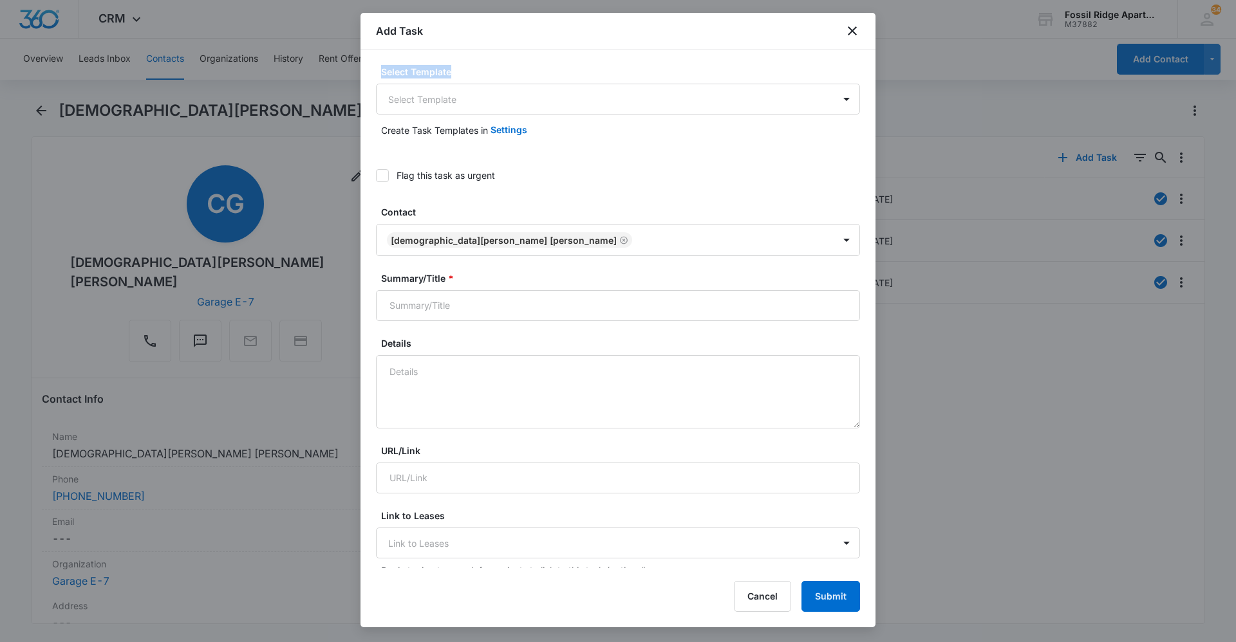
drag, startPoint x: 624, startPoint y: 32, endPoint x: 638, endPoint y: 73, distance: 43.6
click at [638, 73] on div "Add Task Select Template Select Template Create Task Templates in Settings Flag…" at bounding box center [617, 320] width 515 height 615
click at [485, 65] on label "Select Template" at bounding box center [623, 72] width 484 height 14
click at [479, 95] on body "CRM Apps Reputation Websites Forms CRM Email Social Content Ads Intelligence Fi…" at bounding box center [618, 321] width 1236 height 642
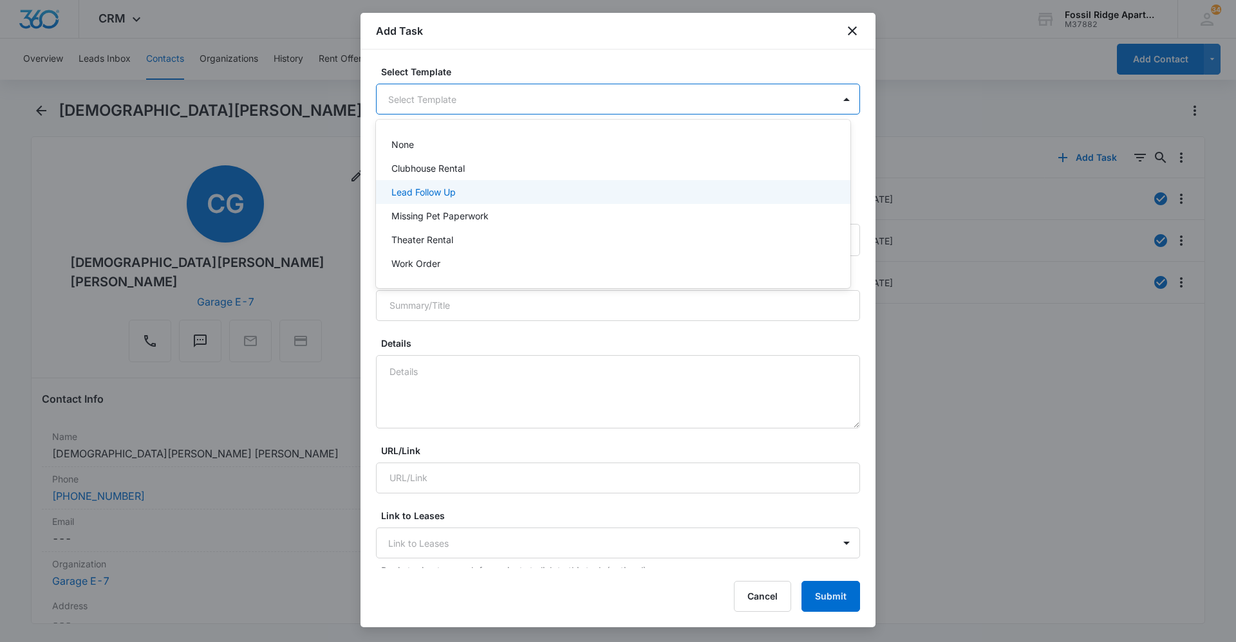
click at [675, 41] on div at bounding box center [618, 321] width 1236 height 642
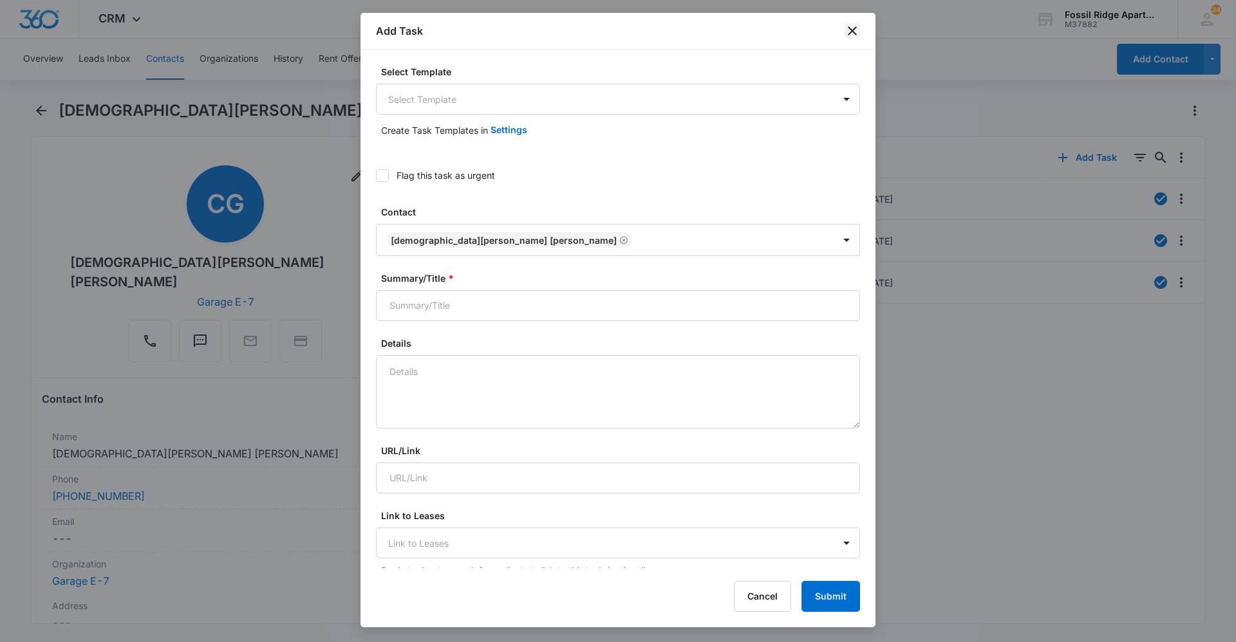
click at [845, 28] on icon "close" at bounding box center [851, 30] width 15 height 15
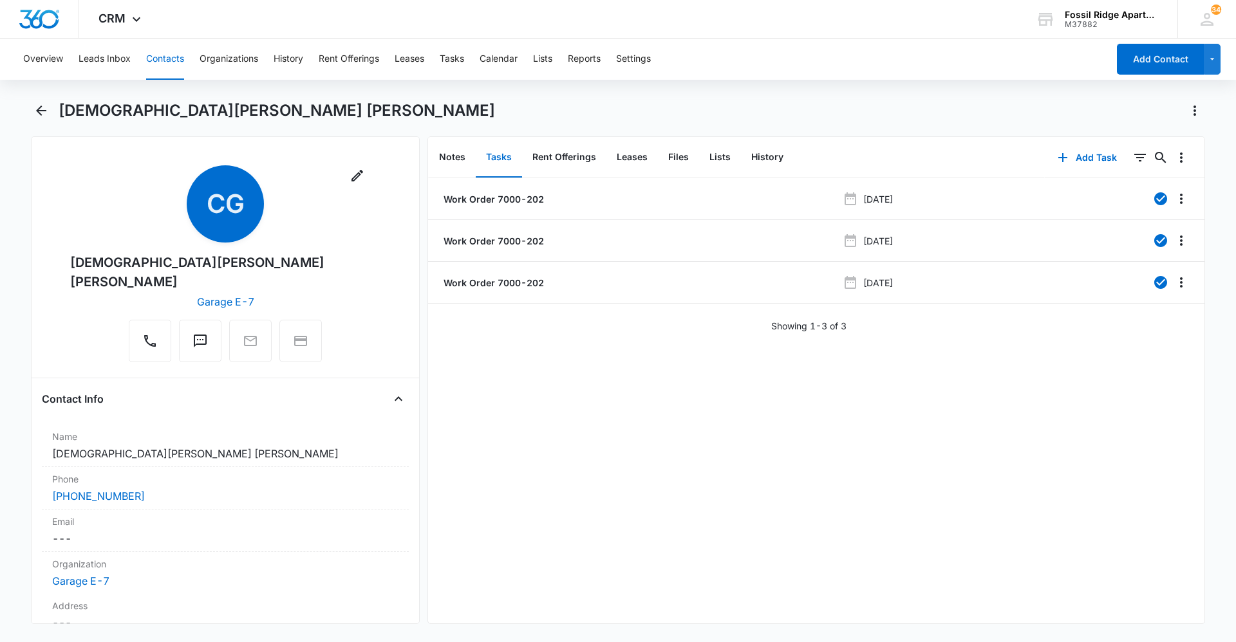
click at [561, 333] on div "Work Order 7000-202 [DATE] Work Order 7000-202 [DATE] Work Order 7000-202 [DATE…" at bounding box center [816, 400] width 776 height 445
click at [1079, 153] on button "Add Task" at bounding box center [1087, 157] width 85 height 31
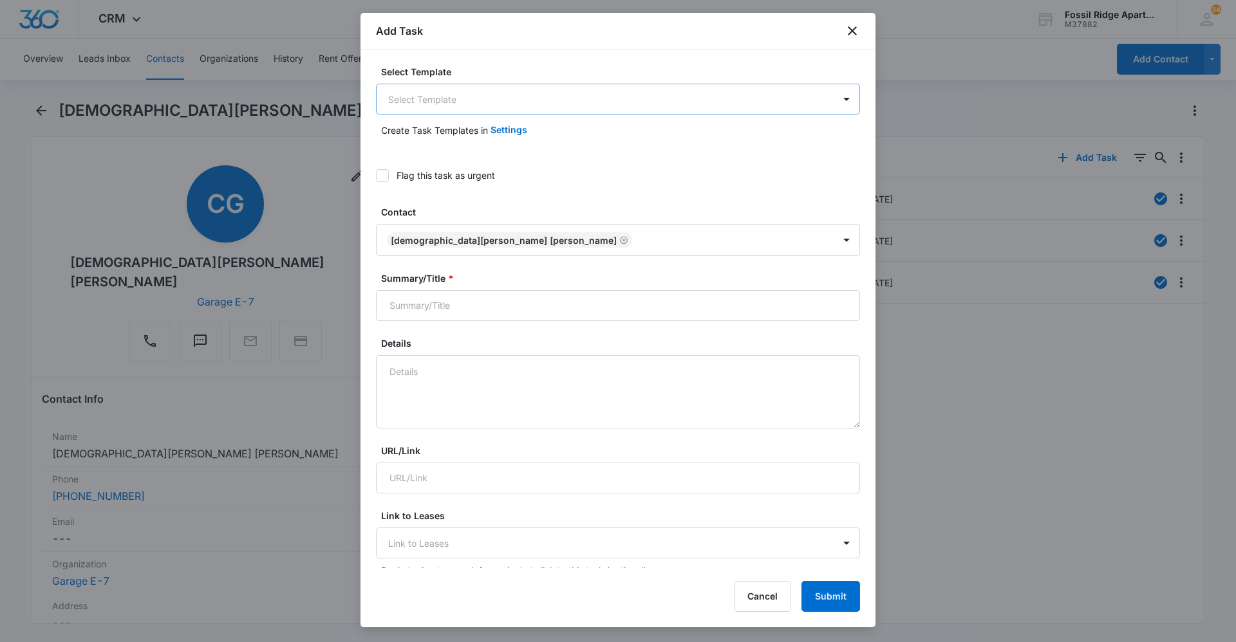
click at [580, 109] on body "CRM Apps Reputation Websites Forms CRM Email Social Content Ads Intelligence Fi…" at bounding box center [618, 321] width 1236 height 642
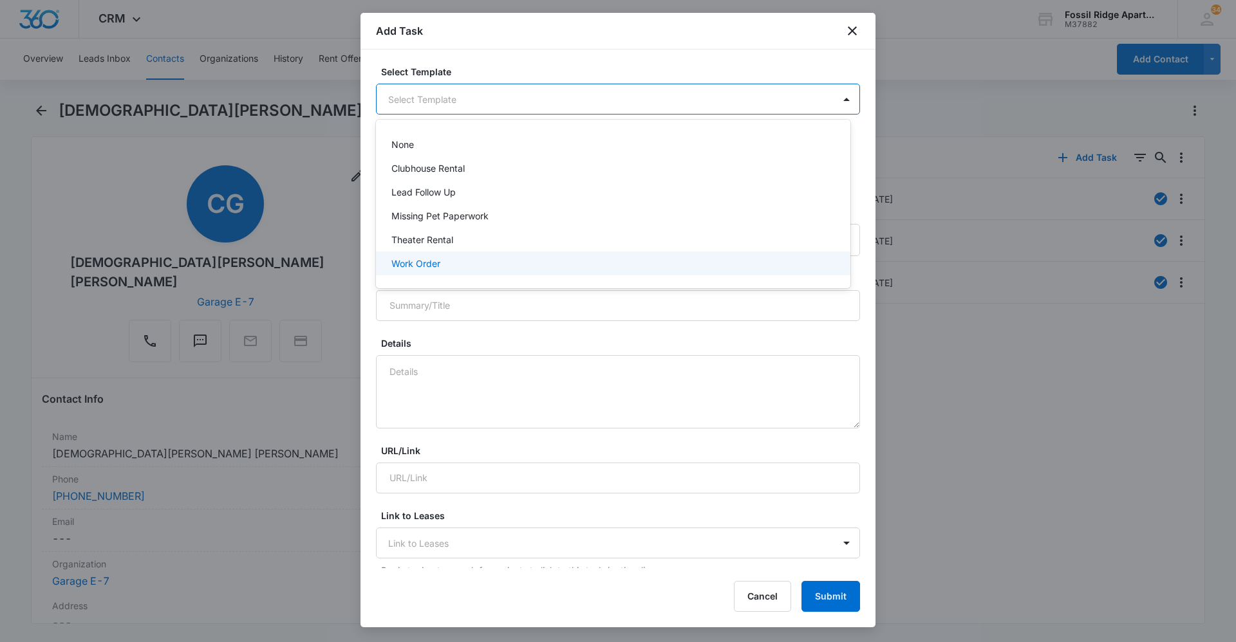
click at [449, 268] on div "Work Order" at bounding box center [611, 264] width 441 height 14
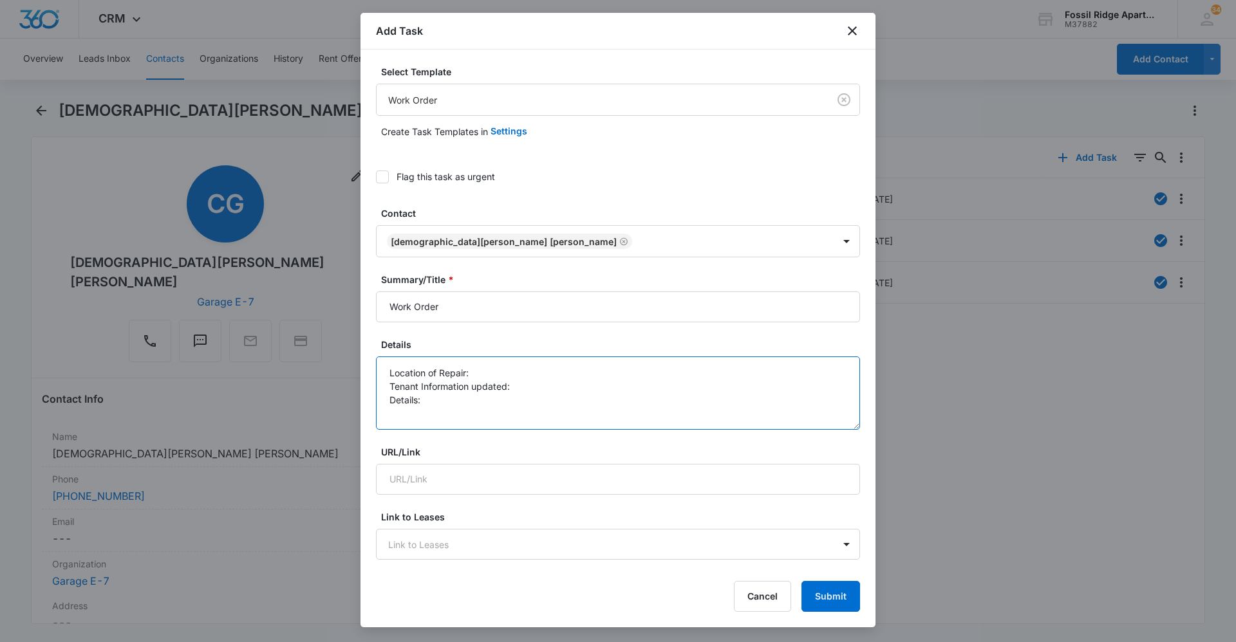
click at [478, 369] on textarea "Location of Repair: Tenant Information updated: Details:" at bounding box center [618, 393] width 484 height 73
drag, startPoint x: 518, startPoint y: 374, endPoint x: 472, endPoint y: 379, distance: 46.6
click at [472, 379] on textarea "Location of Repair: 7000-202 Tenant Information updated: Details:" at bounding box center [618, 393] width 484 height 73
click at [515, 388] on textarea "Location of Repair: Guest bathroom Tenant Information updated: Details:" at bounding box center [618, 393] width 484 height 73
click at [432, 403] on textarea "Location of Repair: Guest bathroom Tenant Information updated: Yes Details:" at bounding box center [618, 393] width 484 height 73
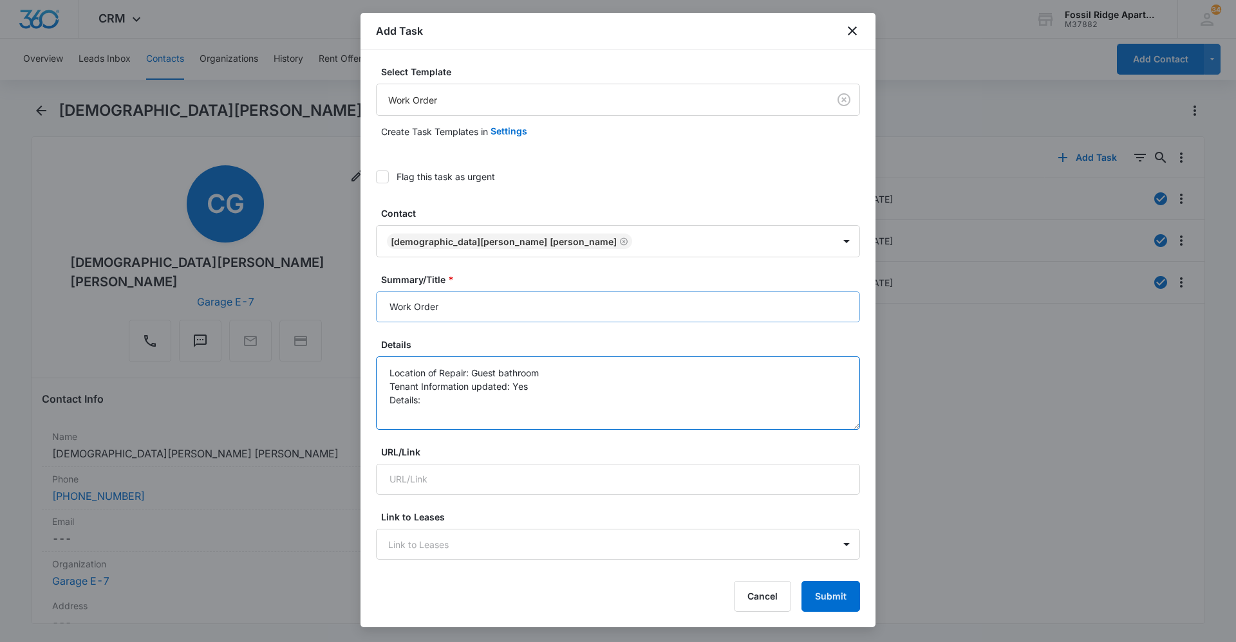
type textarea "Location of Repair: Guest bathroom Tenant Information updated: Yes Details:"
click at [389, 303] on input "Work Order" at bounding box center [618, 307] width 484 height 31
type input "(7000-202) Work Order"
click at [426, 401] on textarea "Location of Repair: Guest bathroom Tenant Information updated: Yes Details:" at bounding box center [618, 393] width 484 height 73
drag, startPoint x: 490, startPoint y: 400, endPoint x: 423, endPoint y: 404, distance: 67.7
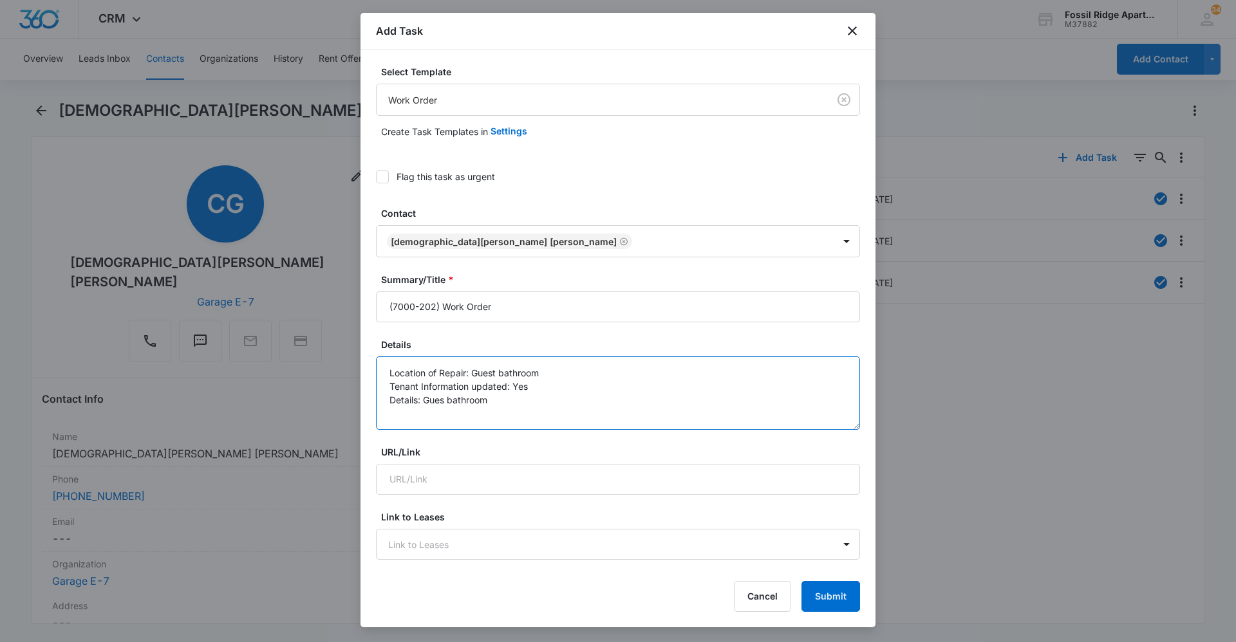
click at [423, 404] on textarea "Location of Repair: Guest bathroom Tenant Information updated: Yes Details: Gue…" at bounding box center [618, 393] width 484 height 73
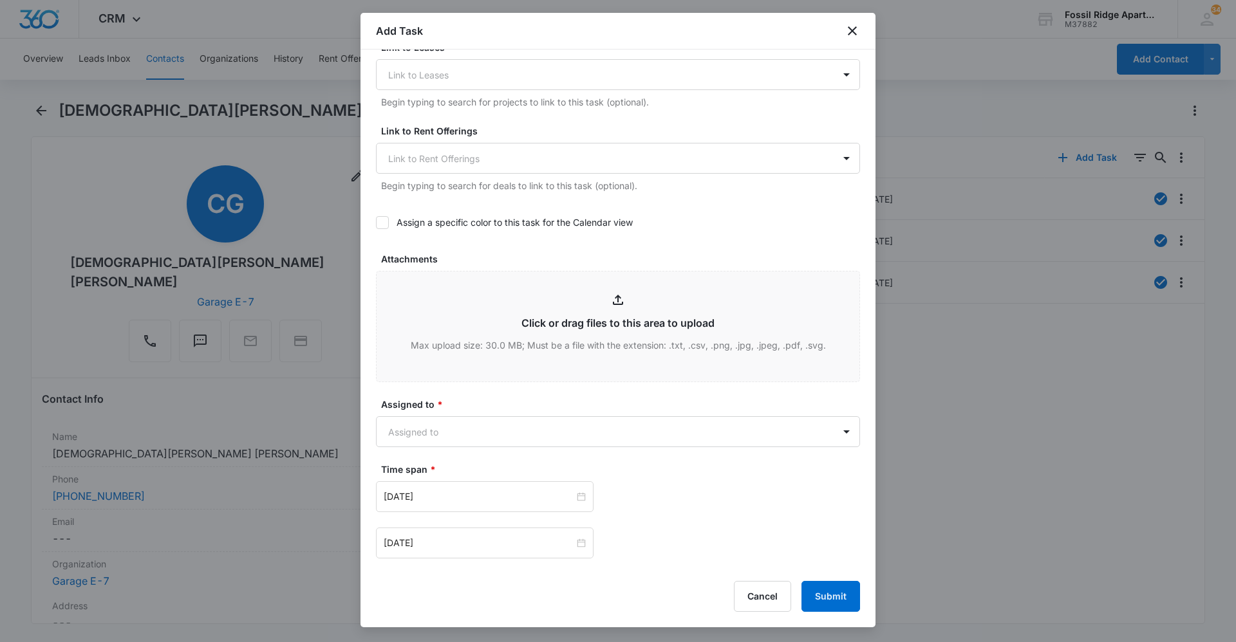
scroll to position [515, 0]
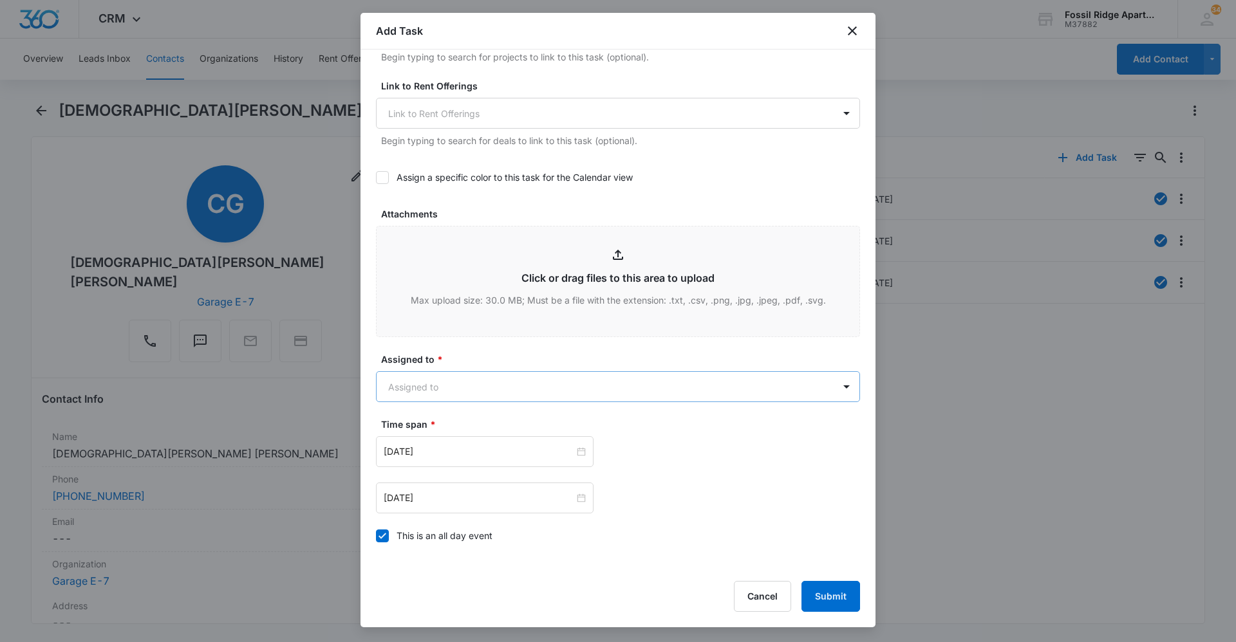
type textarea "Location of Repair: Guest bathroom Tenant Information updated: Yes Details: "Dr…"
click at [594, 389] on body "CRM Apps Reputation Websites Forms CRM Email Social Content Ads Intelligence Fi…" at bounding box center [618, 321] width 1236 height 642
type input "leot"
drag, startPoint x: 582, startPoint y: 432, endPoint x: 587, endPoint y: 392, distance: 40.8
click at [582, 433] on div "[PERSON_NAME]" at bounding box center [611, 432] width 441 height 14
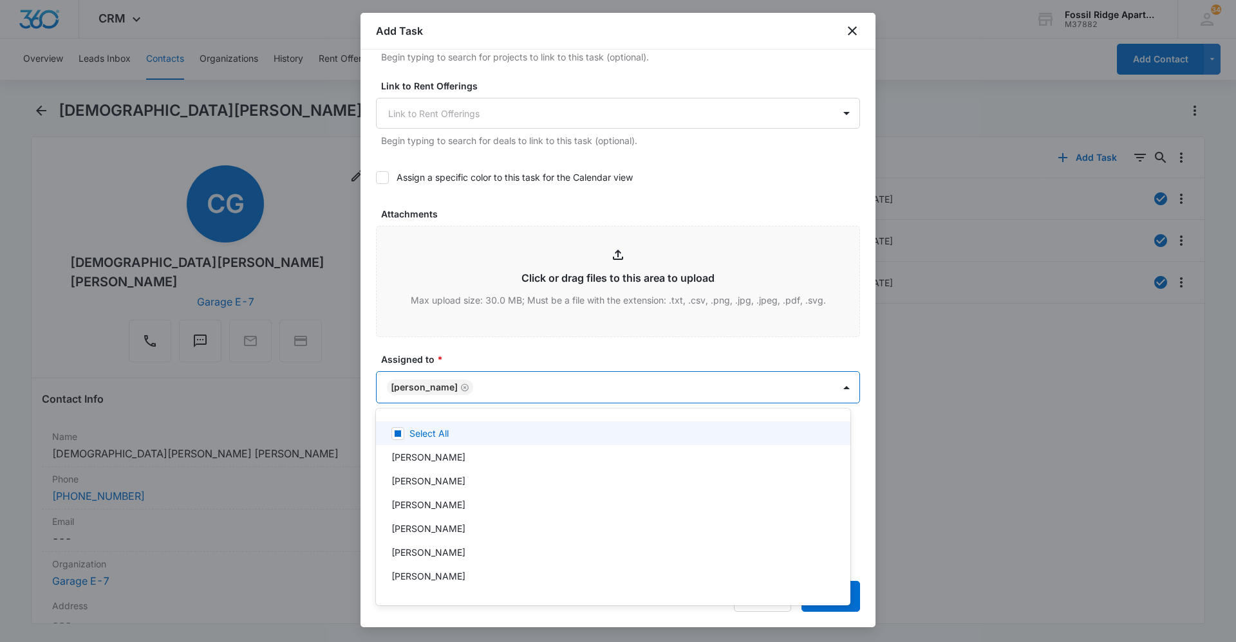
click at [560, 351] on div at bounding box center [618, 321] width 1236 height 642
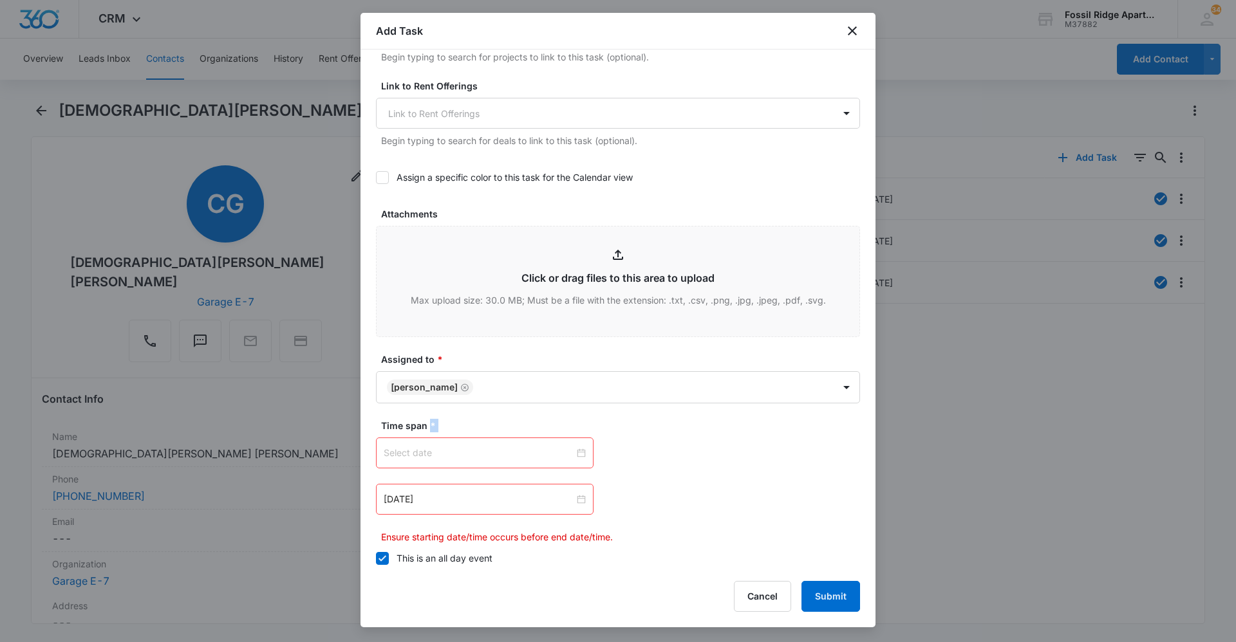
click at [578, 452] on div at bounding box center [485, 453] width 202 height 14
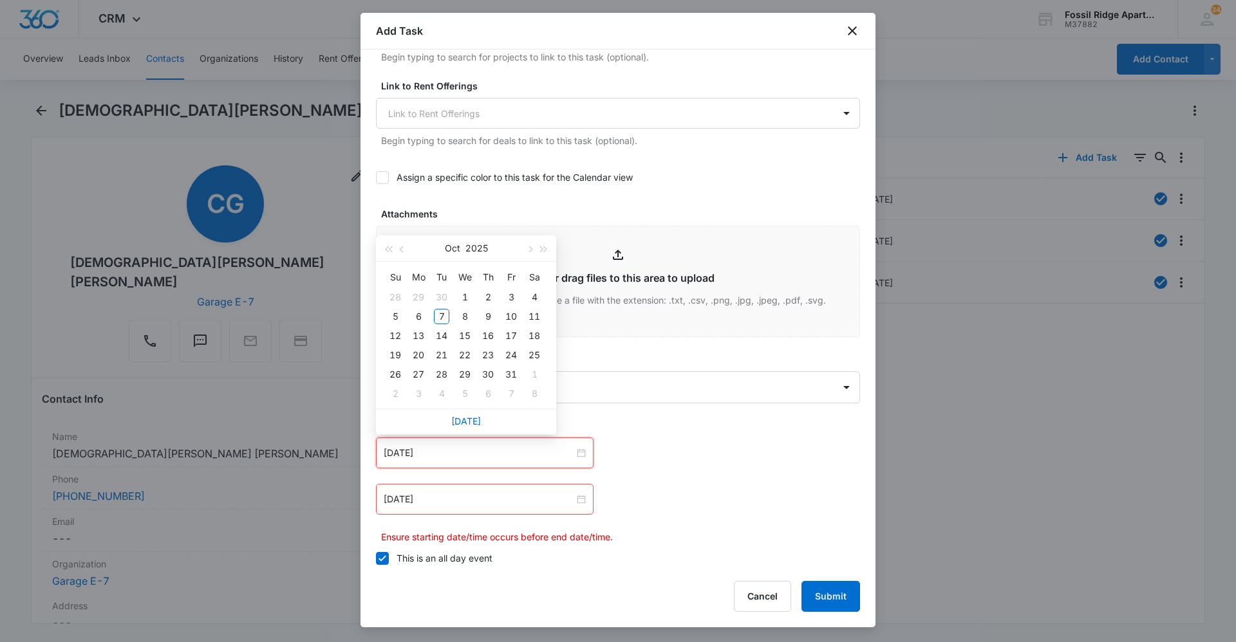
type input "[DATE]"
click at [468, 423] on link "[DATE]" at bounding box center [466, 421] width 30 height 11
type input "[DATE]"
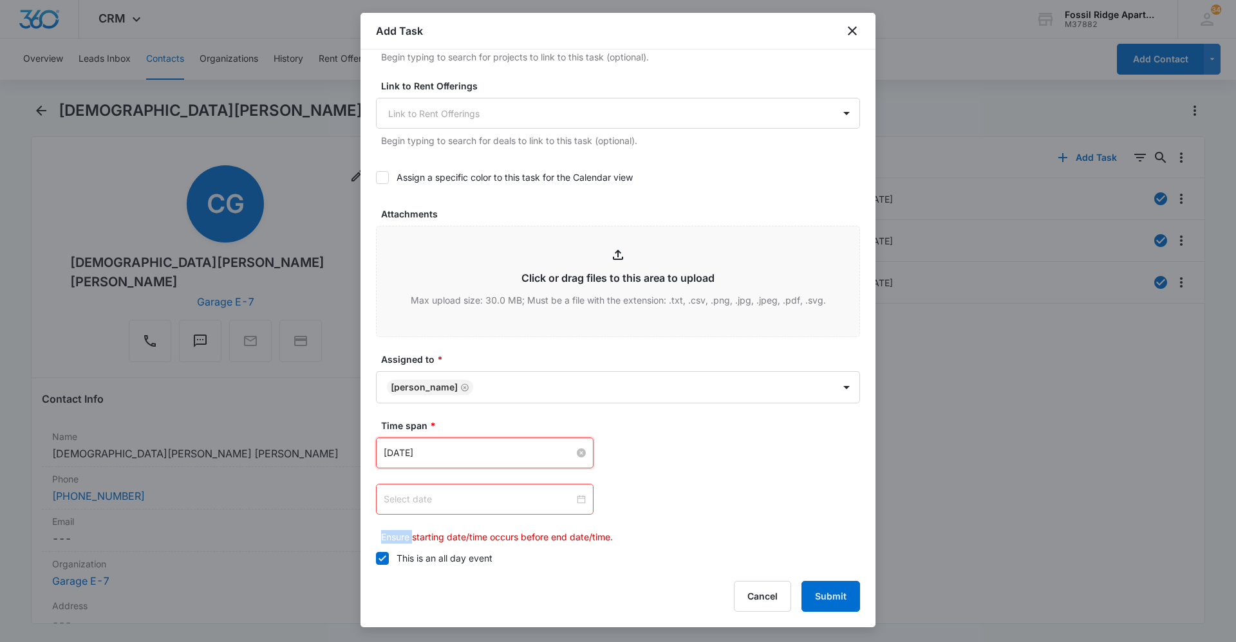
click at [577, 498] on div at bounding box center [485, 499] width 202 height 14
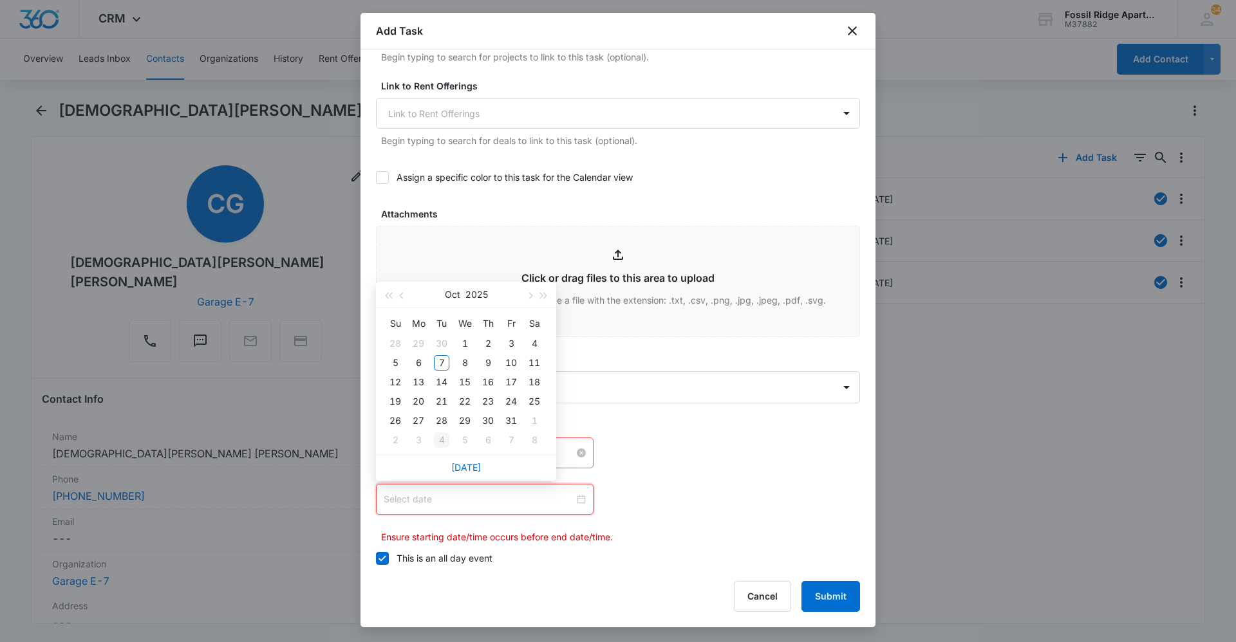
type input "[DATE]"
click at [515, 364] on div "10" at bounding box center [510, 362] width 15 height 15
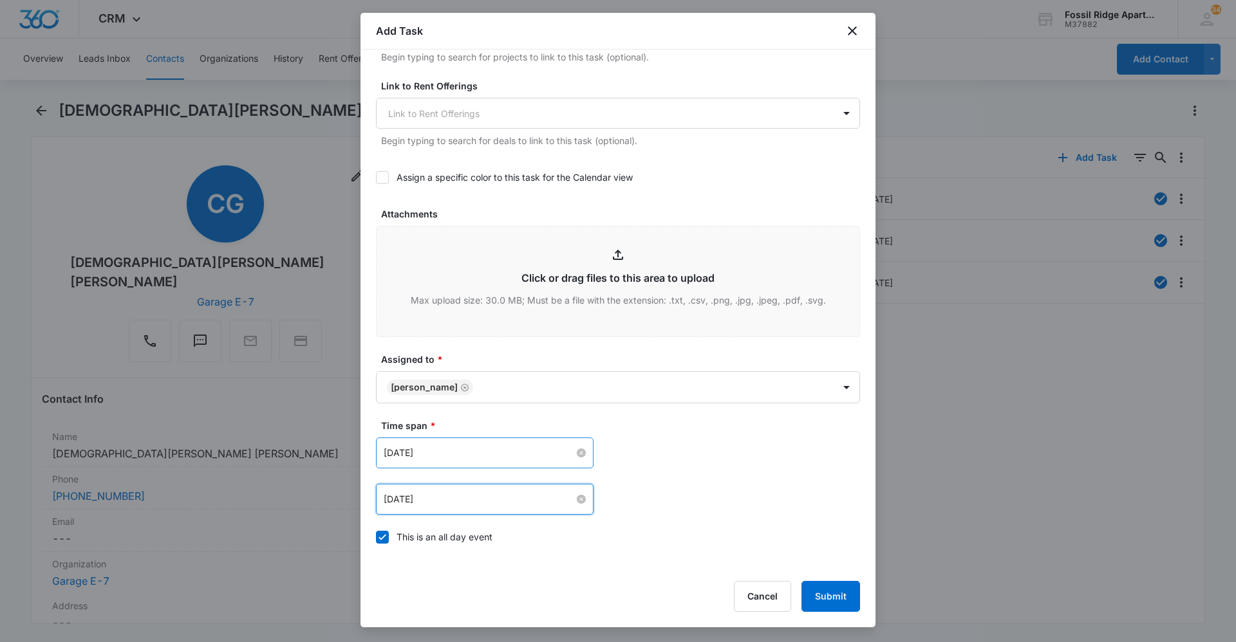
click at [770, 486] on div "[DATE] [DATE] Su Mo Tu We Th Fr Sa 28 29 30 1 2 3 4 5 6 7 8 9 10 11 12 13 14 15…" at bounding box center [618, 499] width 484 height 31
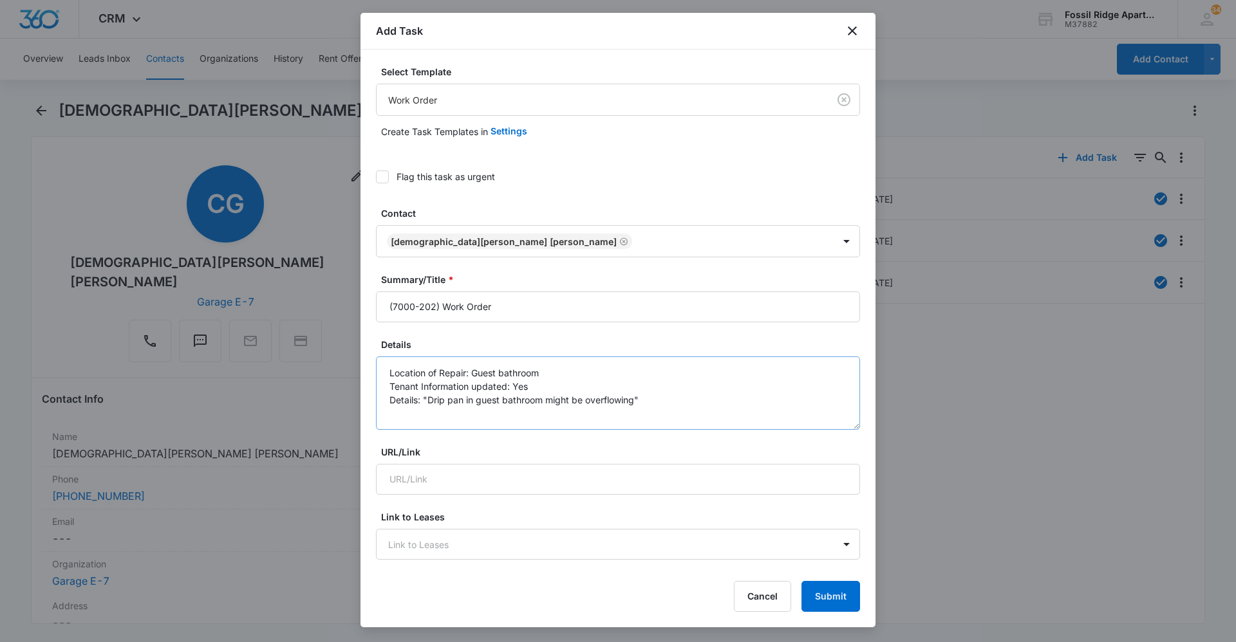
scroll to position [0, 0]
click at [831, 604] on button "Submit" at bounding box center [830, 596] width 59 height 31
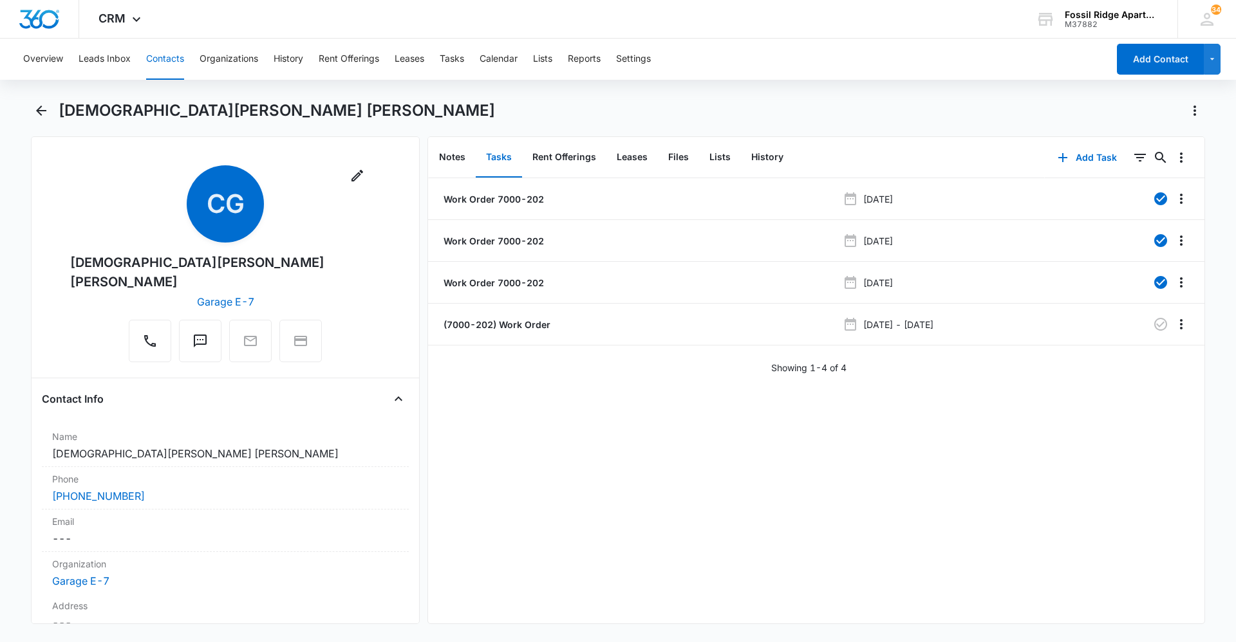
click at [1109, 504] on div "Work Order 7000-202 [DATE] Work Order 7000-202 [DATE] Work Order 7000-202 [DATE…" at bounding box center [816, 400] width 776 height 445
